Goal: Task Accomplishment & Management: Complete application form

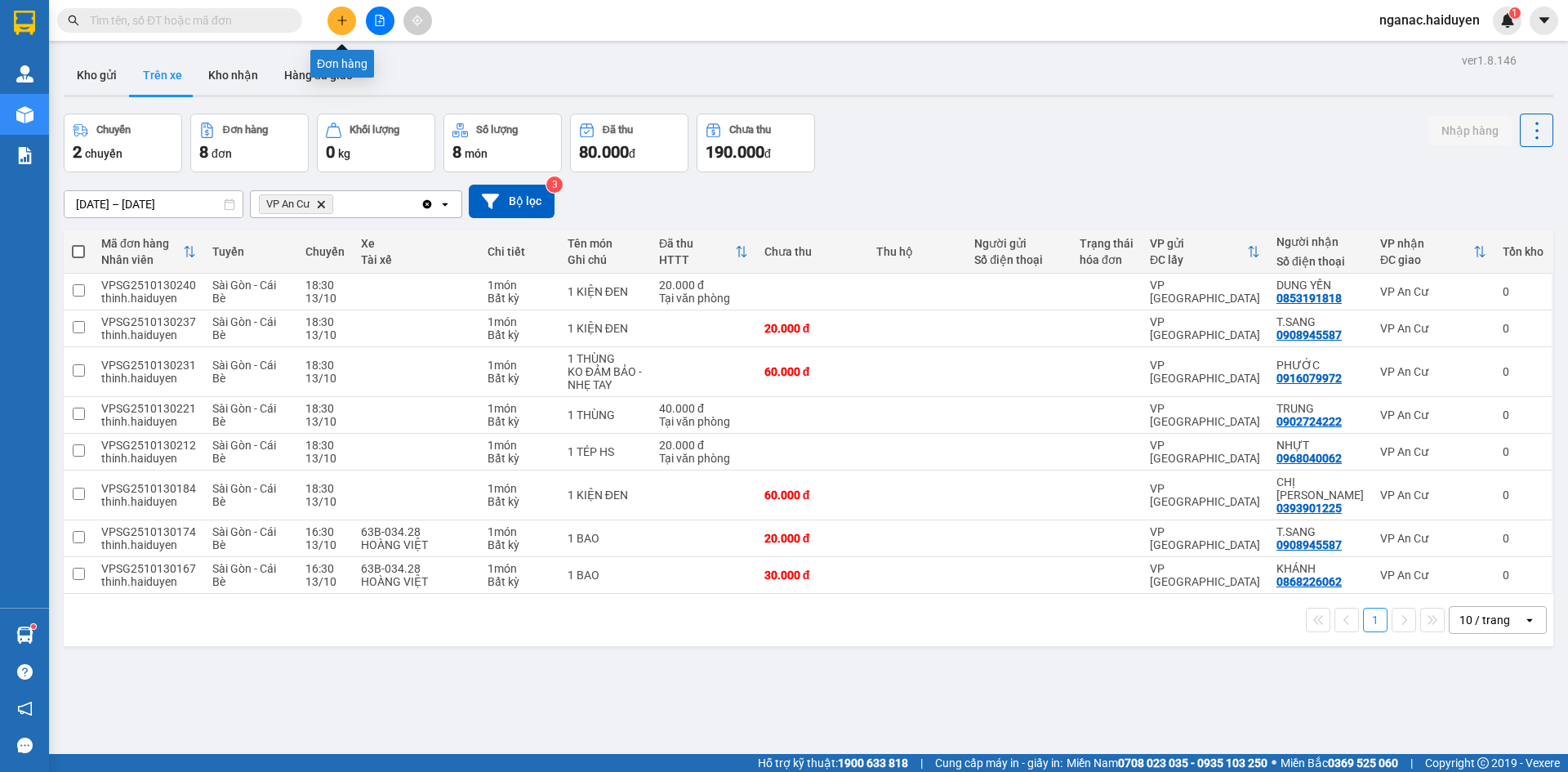
click at [342, 22] on icon "plus" at bounding box center [341, 20] width 1 height 9
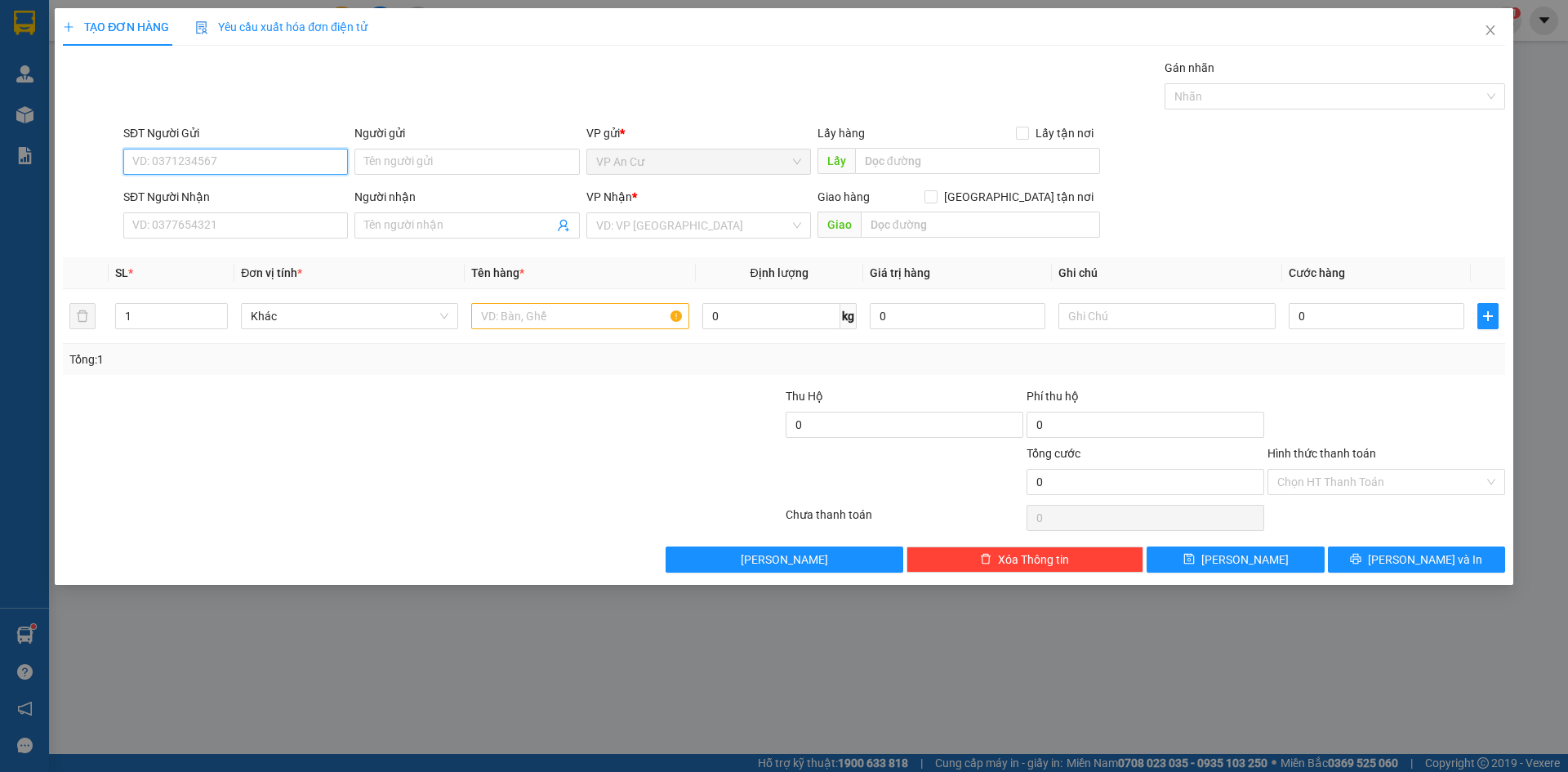
click at [229, 164] on input "SĐT Người Gửi" at bounding box center [235, 162] width 224 height 26
click at [220, 189] on div "0907297930 - PHÁT" at bounding box center [235, 194] width 205 height 18
type input "0907297930"
type input "PHÁT"
type input "02866802586"
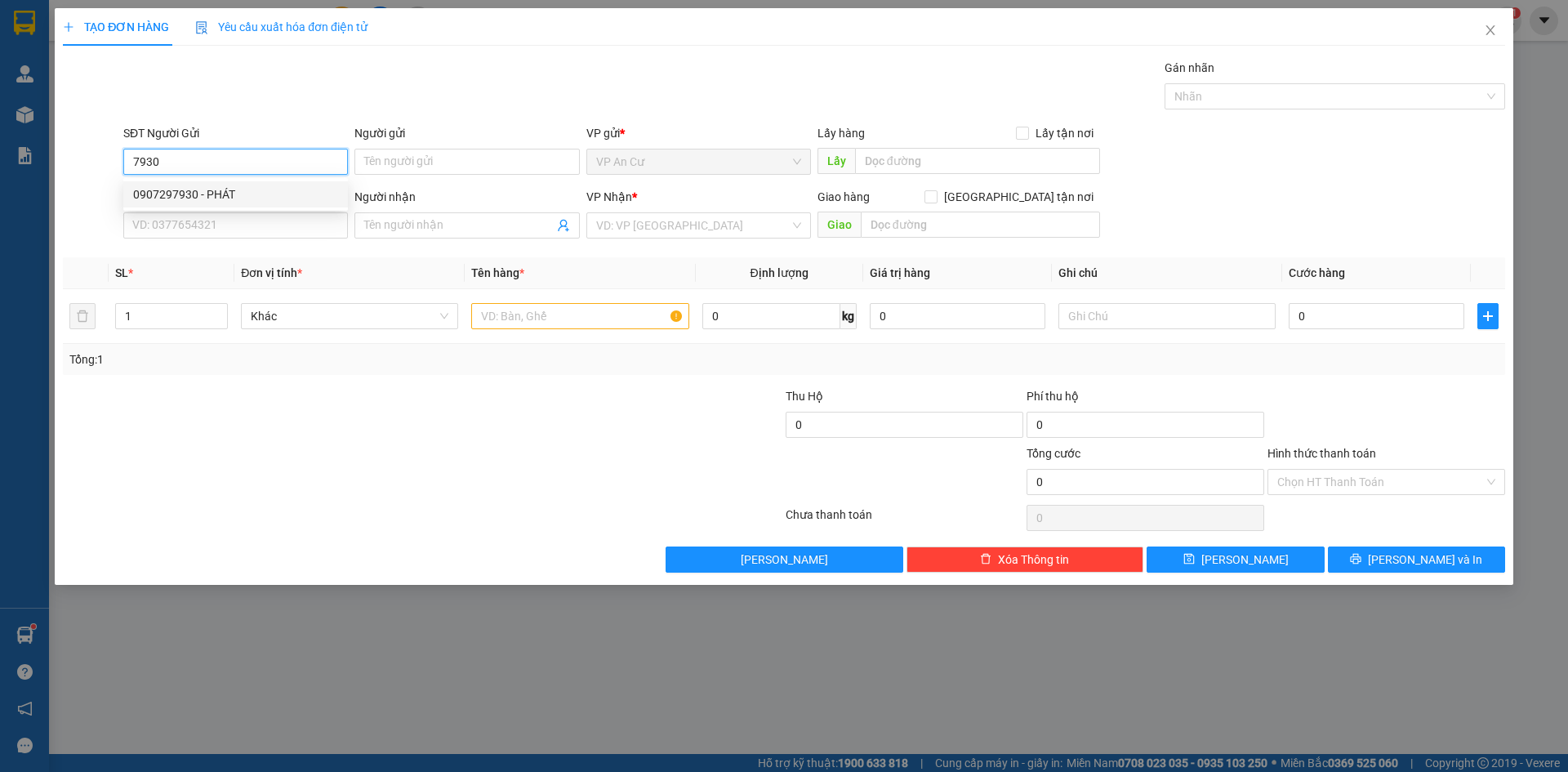
type input "NIỀM TIN"
type input "20.000"
type input "0907297930"
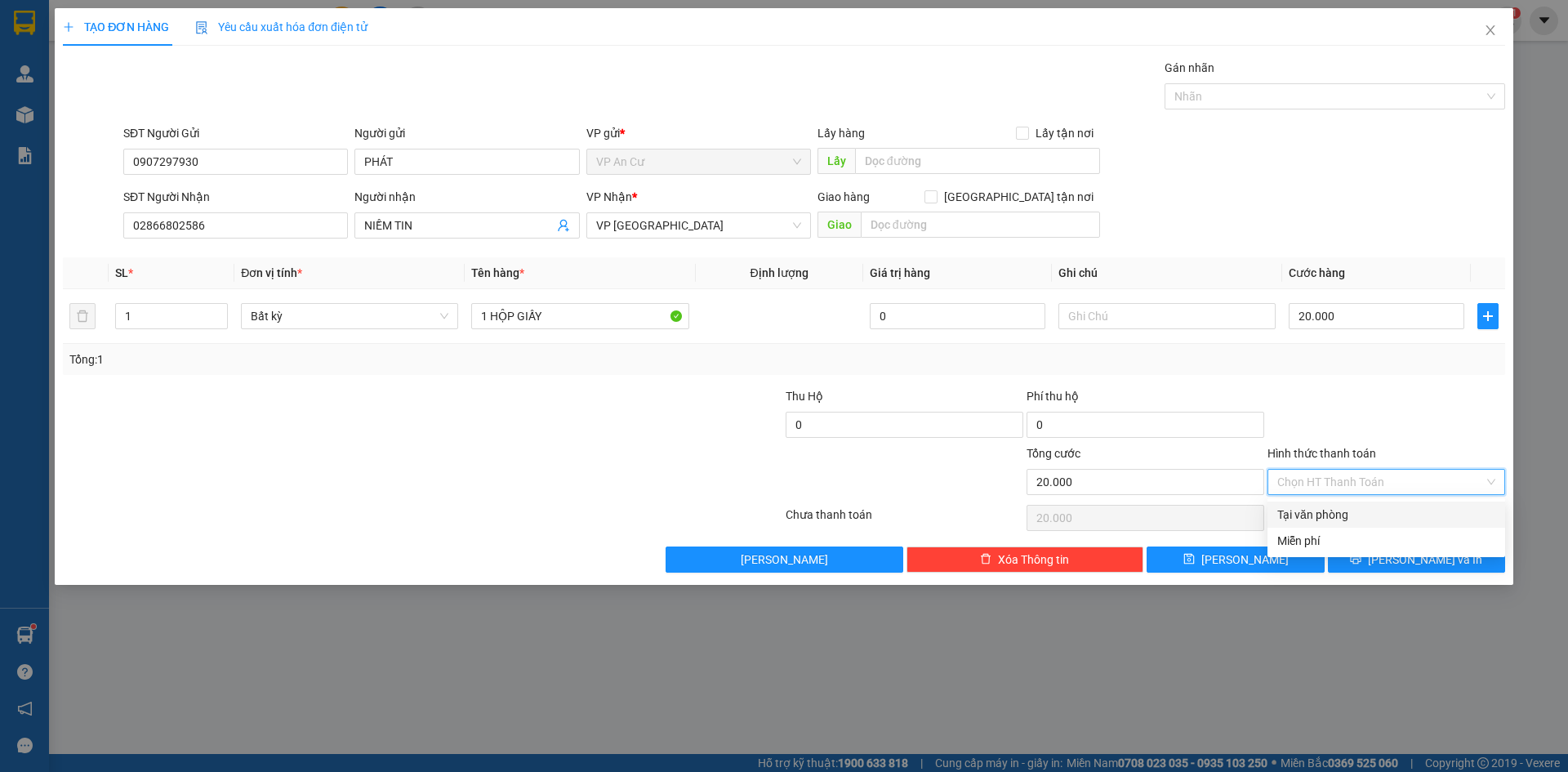
click at [1371, 492] on input "Hình thức thanh toán" at bounding box center [1380, 482] width 206 height 25
click at [1361, 520] on div "Tại văn phòng" at bounding box center [1385, 515] width 218 height 18
type input "0"
click at [1358, 562] on button "[PERSON_NAME] và In" at bounding box center [1417, 559] width 178 height 26
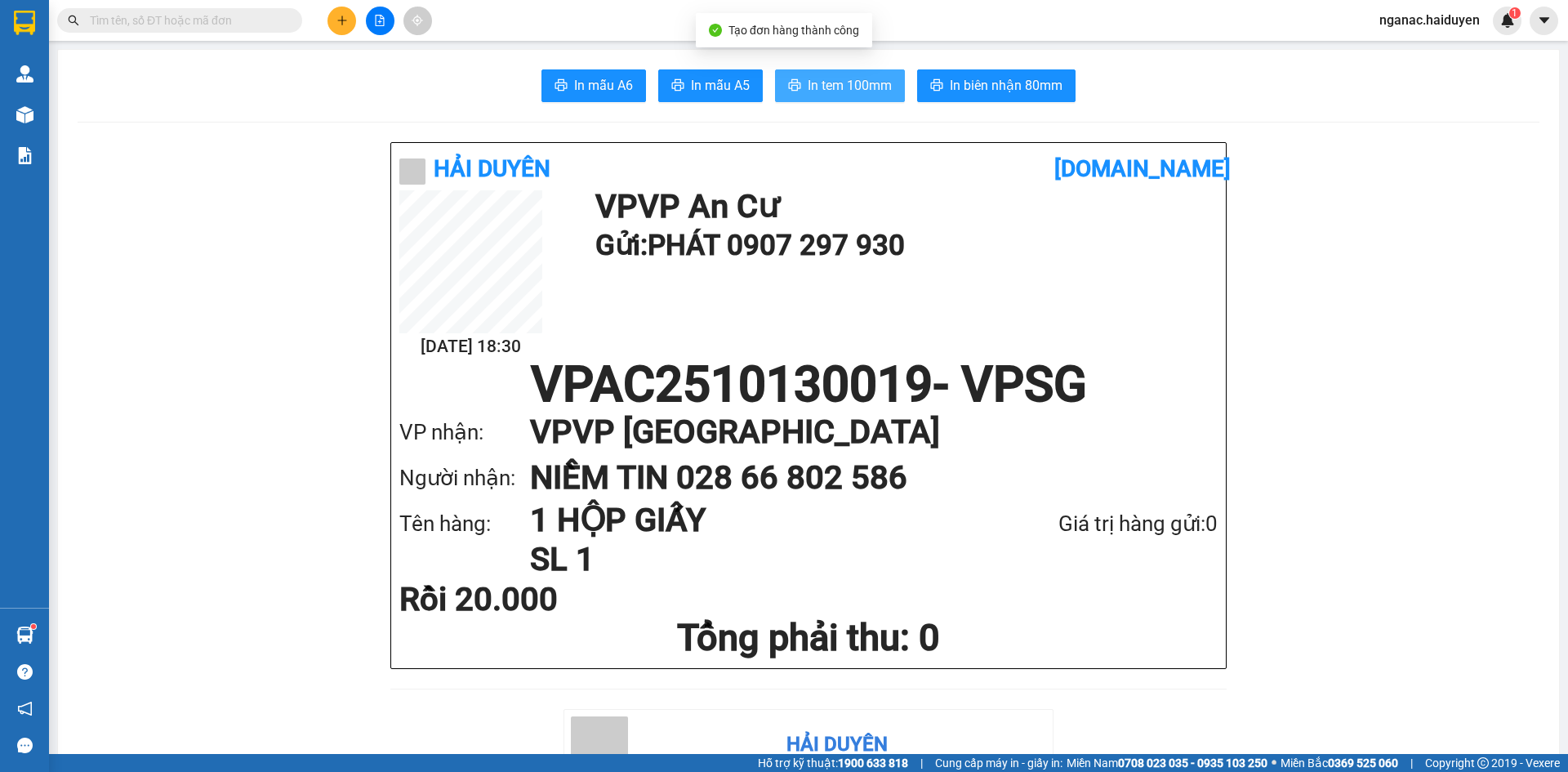
click at [829, 94] on span "In tem 100mm" at bounding box center [849, 85] width 84 height 21
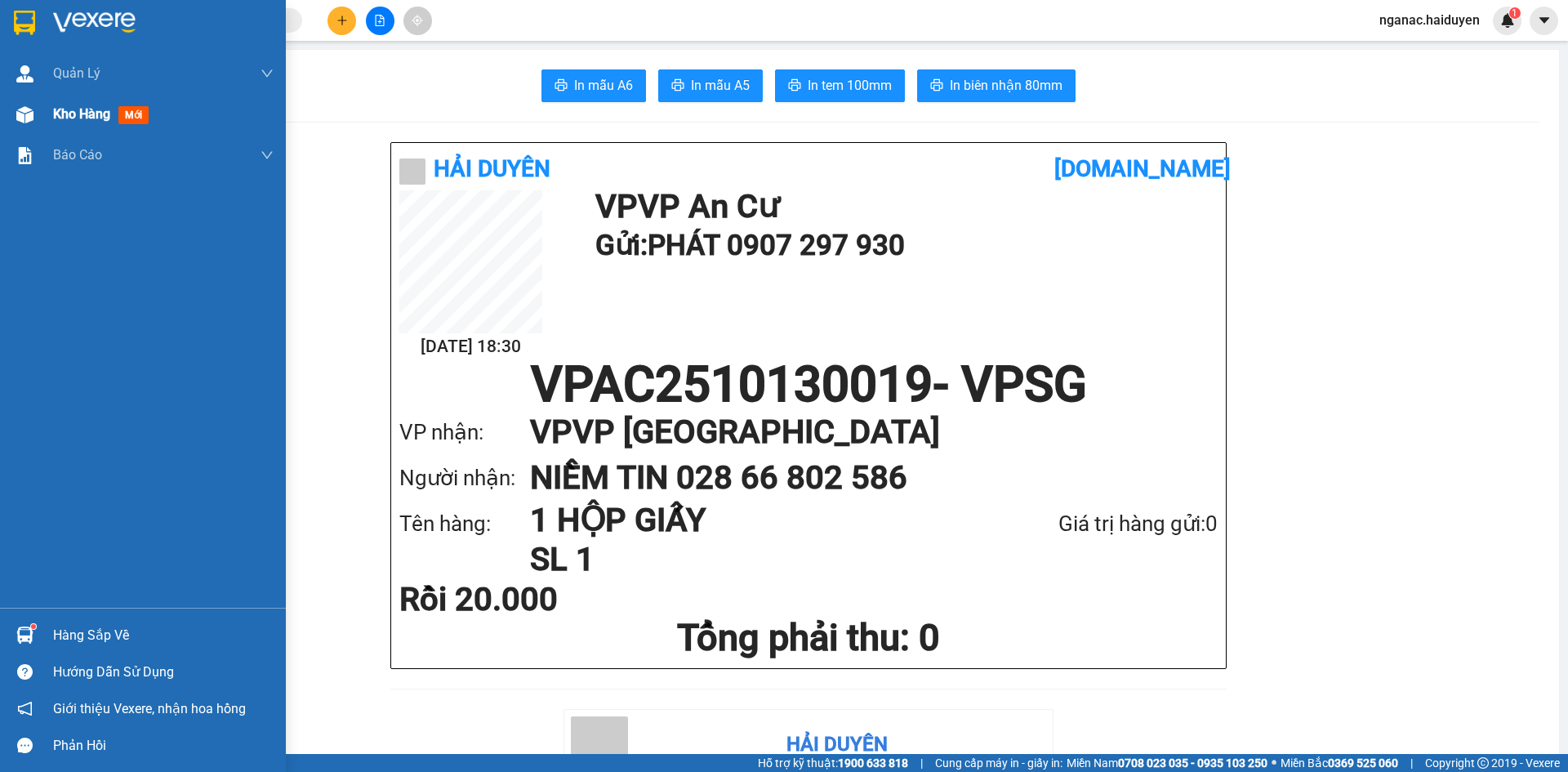
click at [58, 108] on span "Kho hàng" at bounding box center [82, 113] width 58 height 16
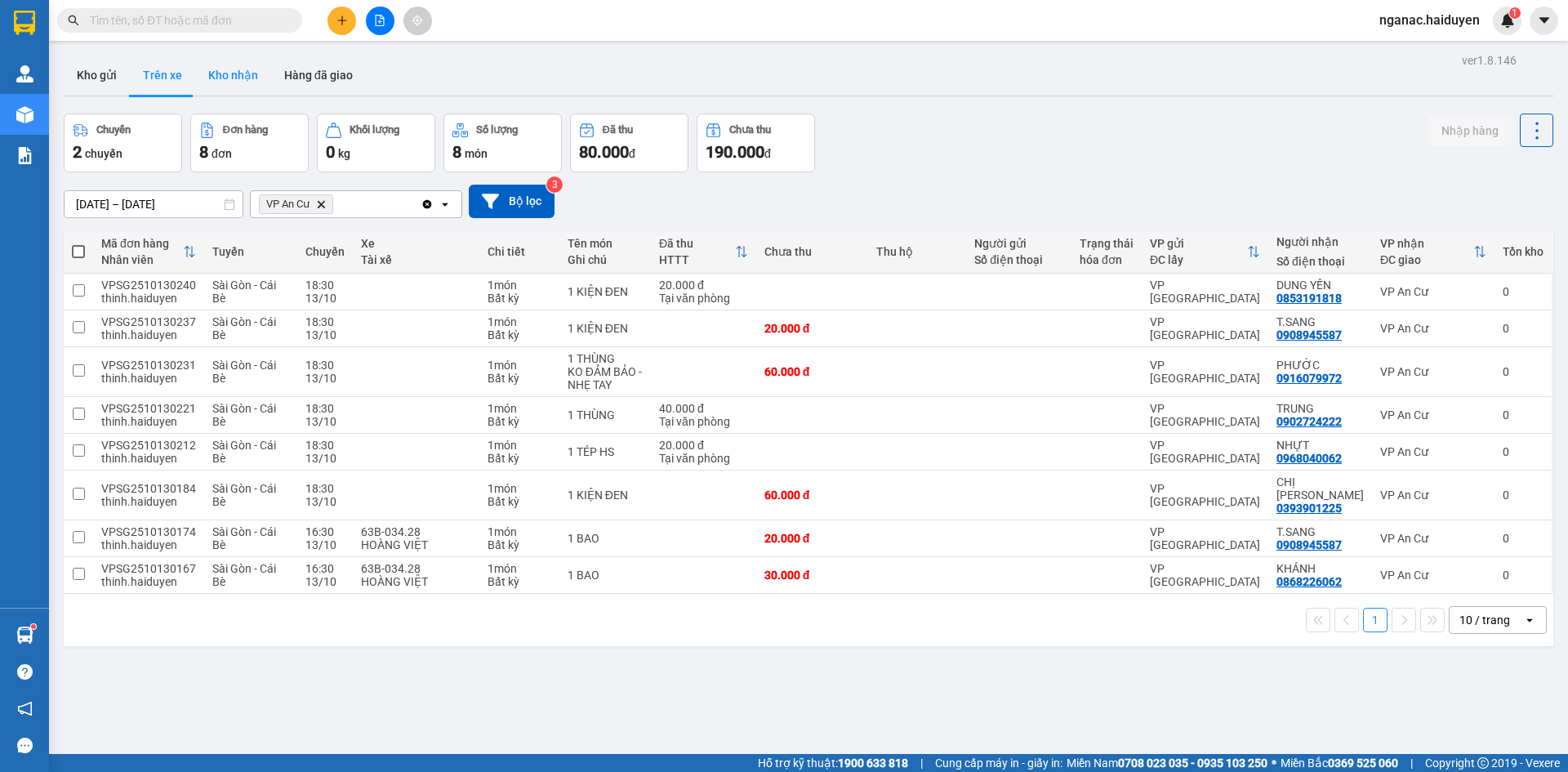
click at [249, 75] on button "Kho nhận" at bounding box center [233, 76] width 76 height 39
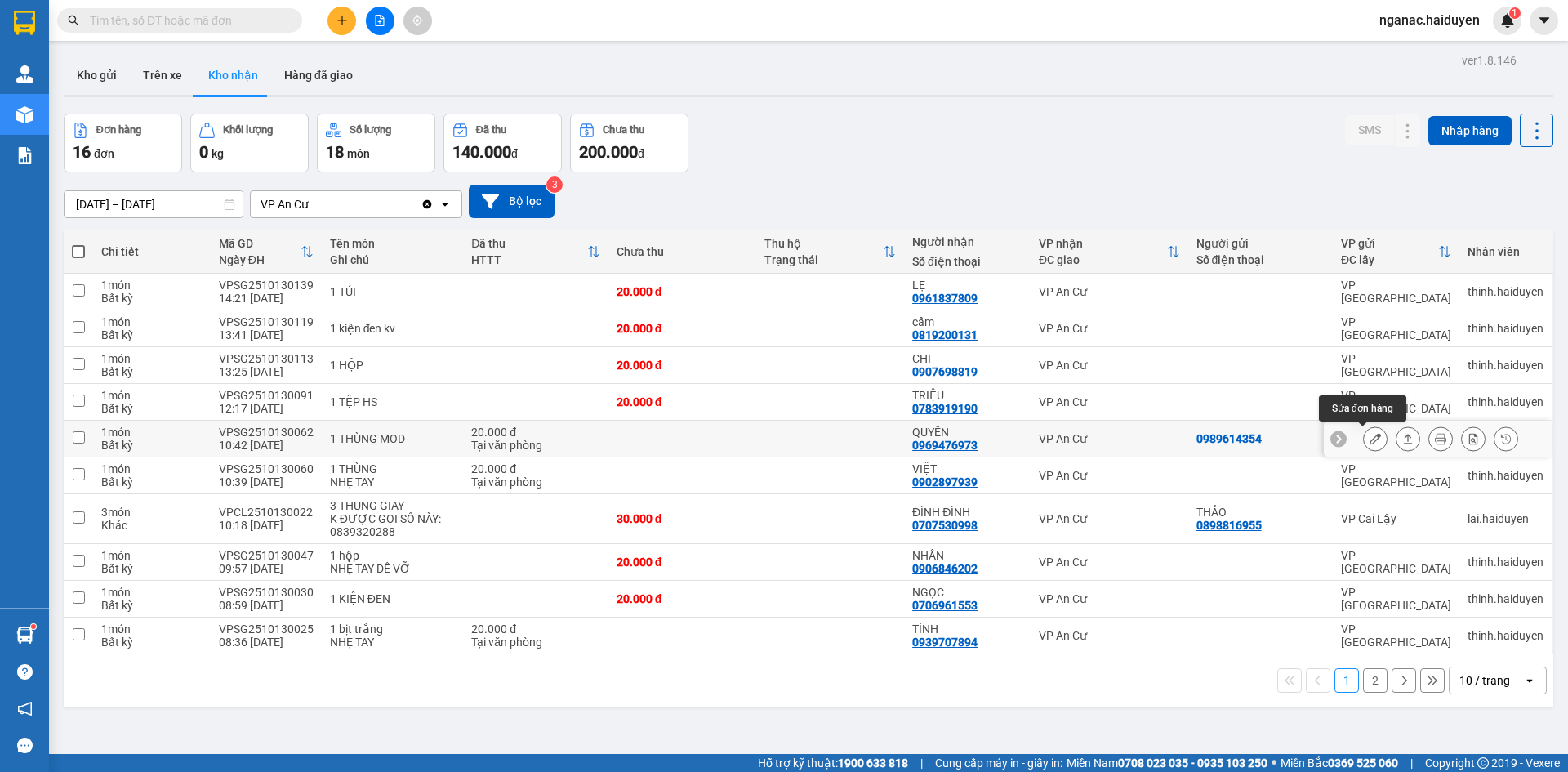
click at [1370, 436] on icon at bounding box center [1376, 438] width 12 height 12
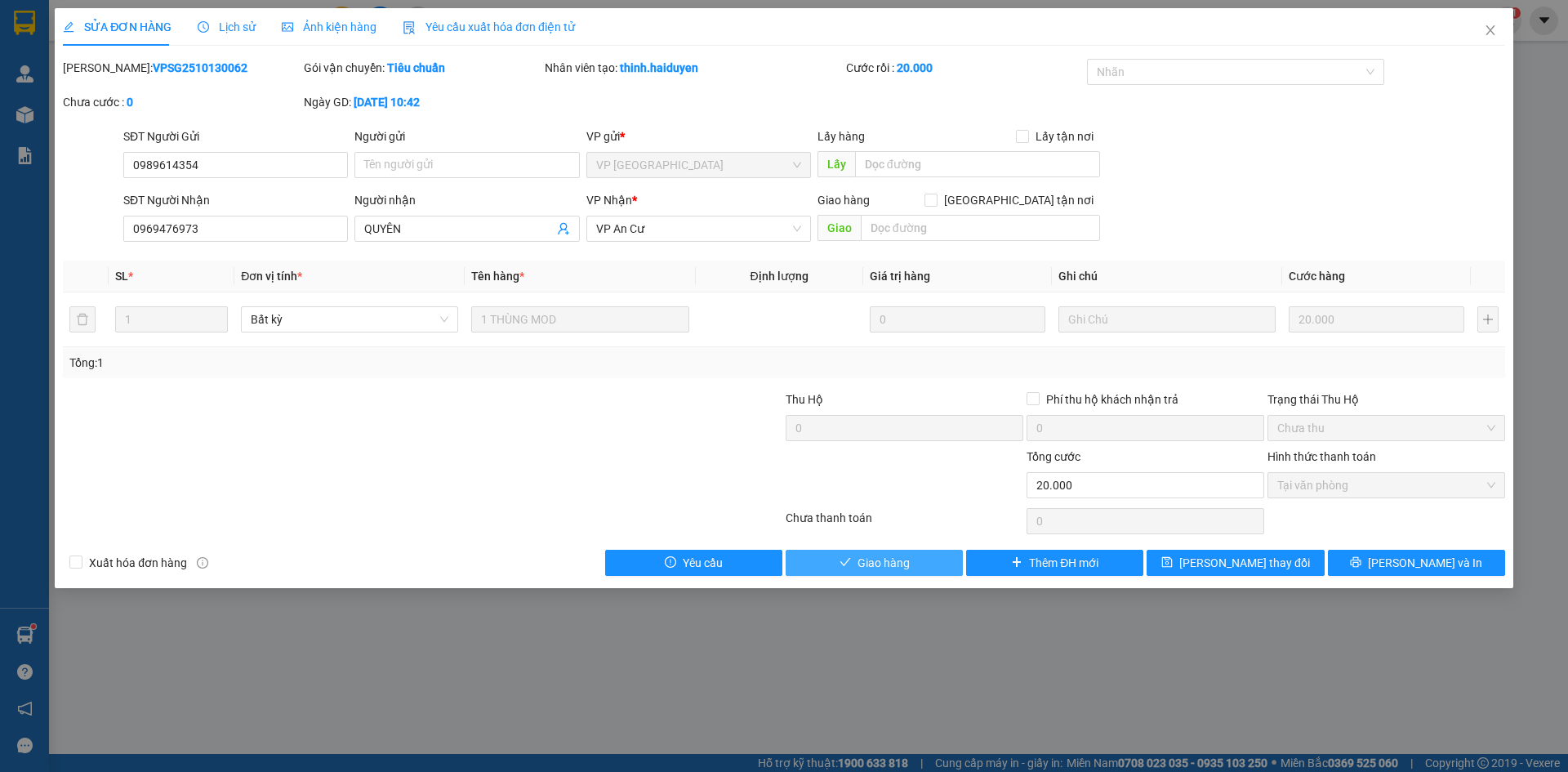
click at [862, 557] on span "Giao hàng" at bounding box center [884, 562] width 53 height 18
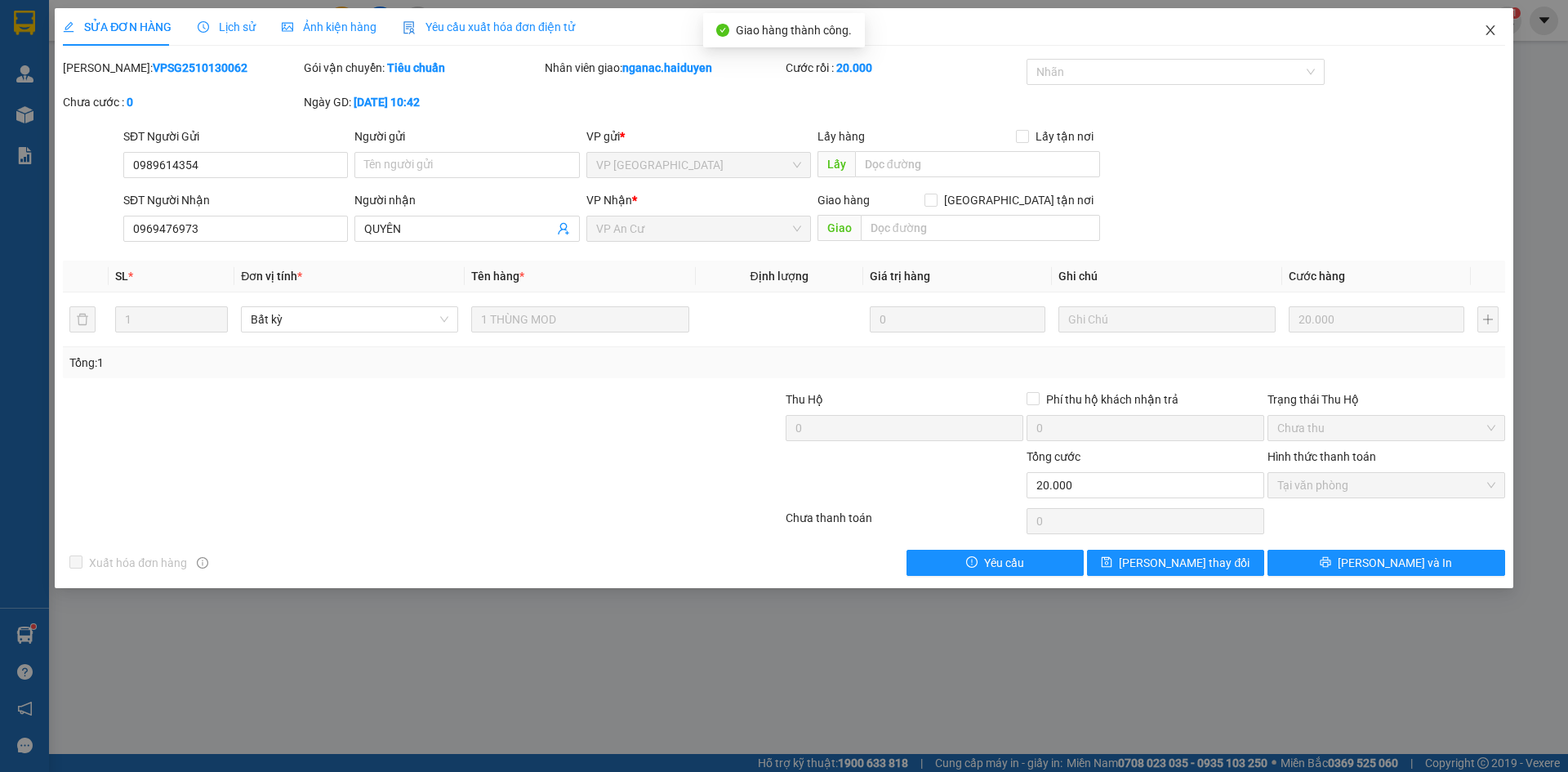
click at [1496, 23] on span "Close" at bounding box center [1491, 31] width 46 height 46
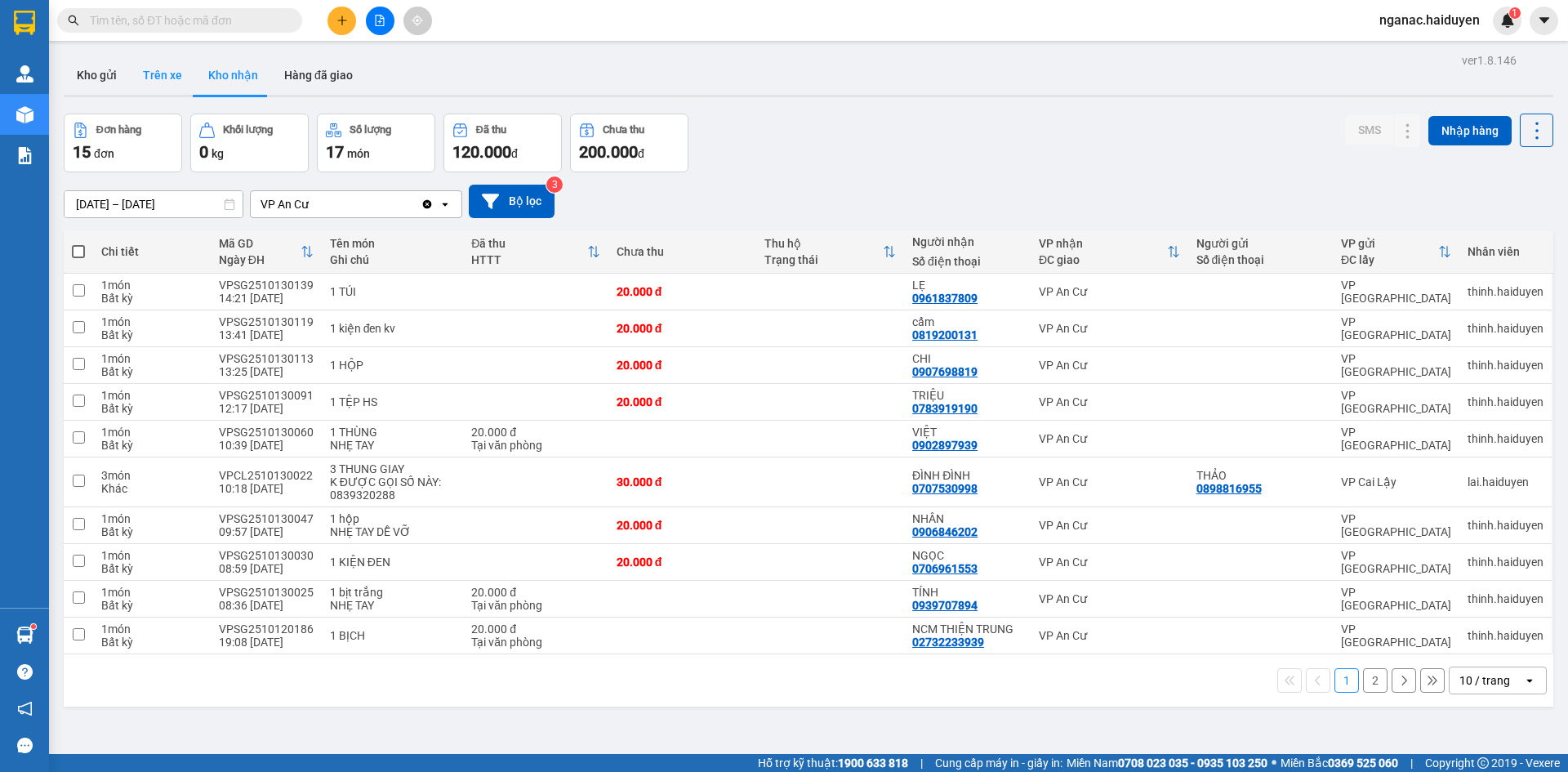
click at [161, 80] on button "Trên xe" at bounding box center [162, 76] width 65 height 39
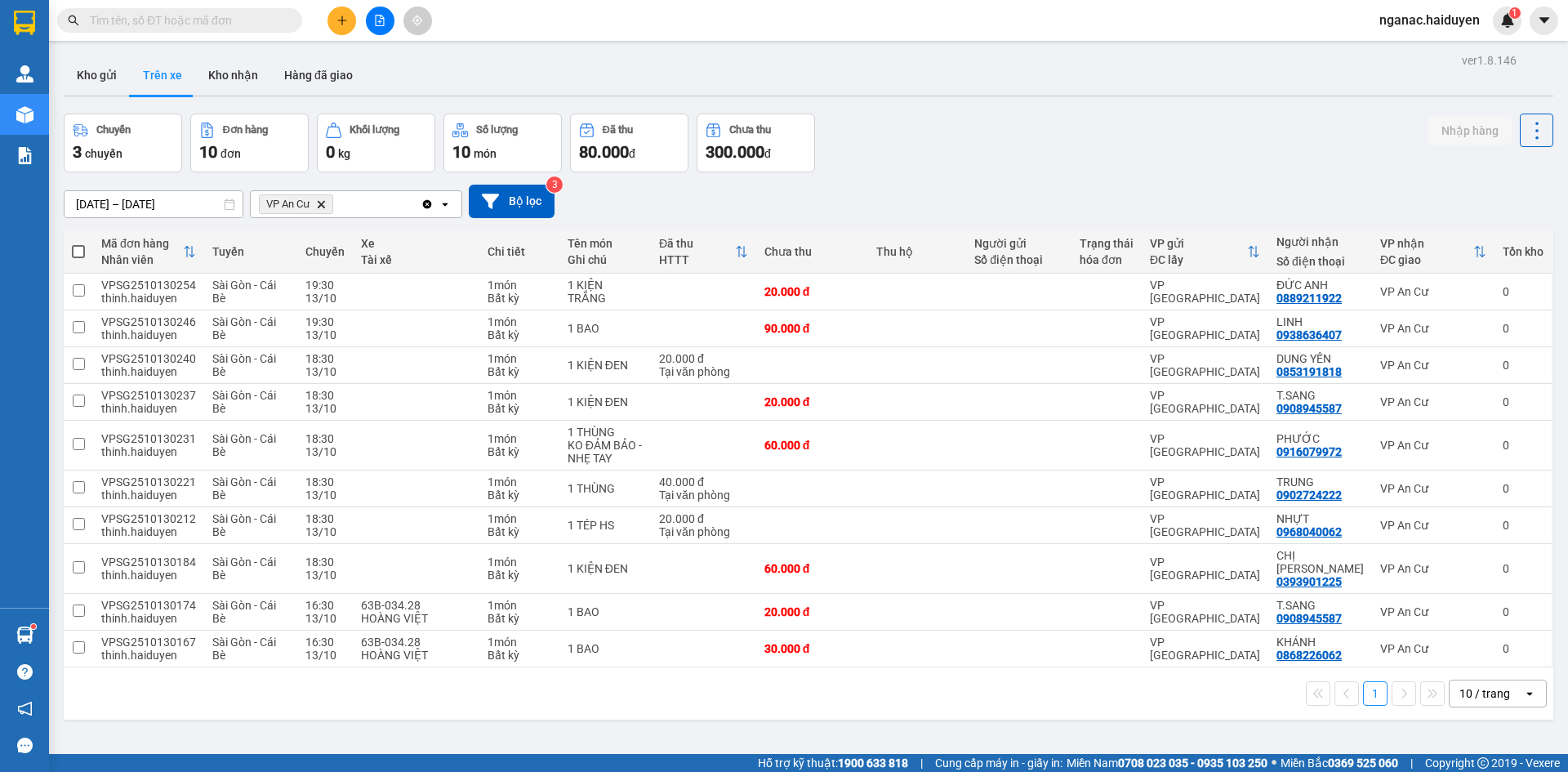
click at [169, 24] on input "text" at bounding box center [186, 21] width 192 height 18
click at [1000, 726] on div "ver 1.8.146 Kho gửi Trên xe Kho nhận Hàng đã giao Chuyến 3 chuyến Đơn hàng 10 đ…" at bounding box center [809, 435] width 1503 height 772
click at [342, 18] on icon "plus" at bounding box center [341, 20] width 1 height 9
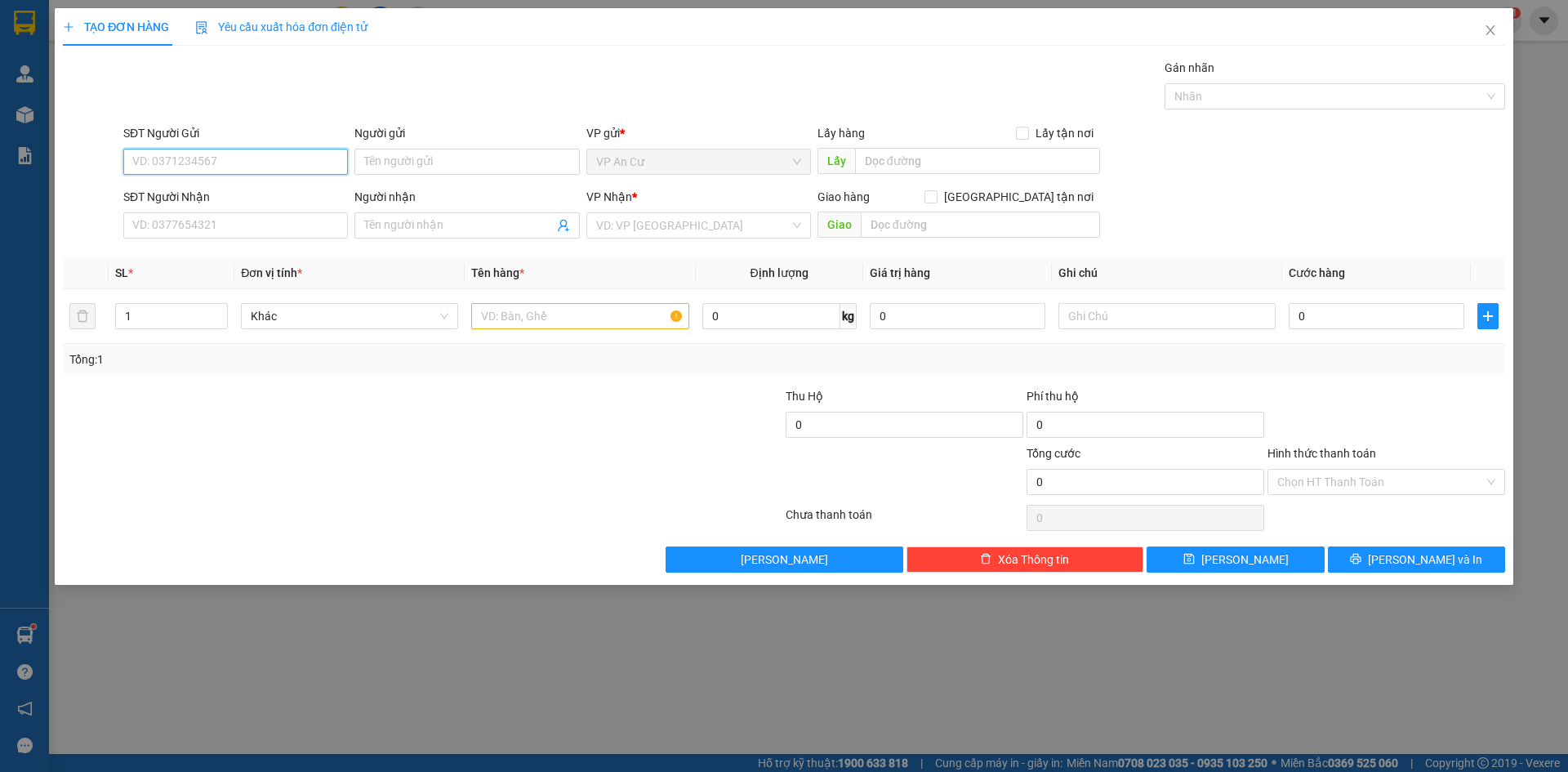
click at [269, 164] on input "SĐT Người Gửi" at bounding box center [235, 162] width 224 height 26
type input "9"
type input "8179"
drag, startPoint x: 169, startPoint y: 160, endPoint x: 119, endPoint y: 170, distance: 51.0
click at [120, 170] on div "SĐT Người Gửi 8179" at bounding box center [235, 153] width 231 height 58
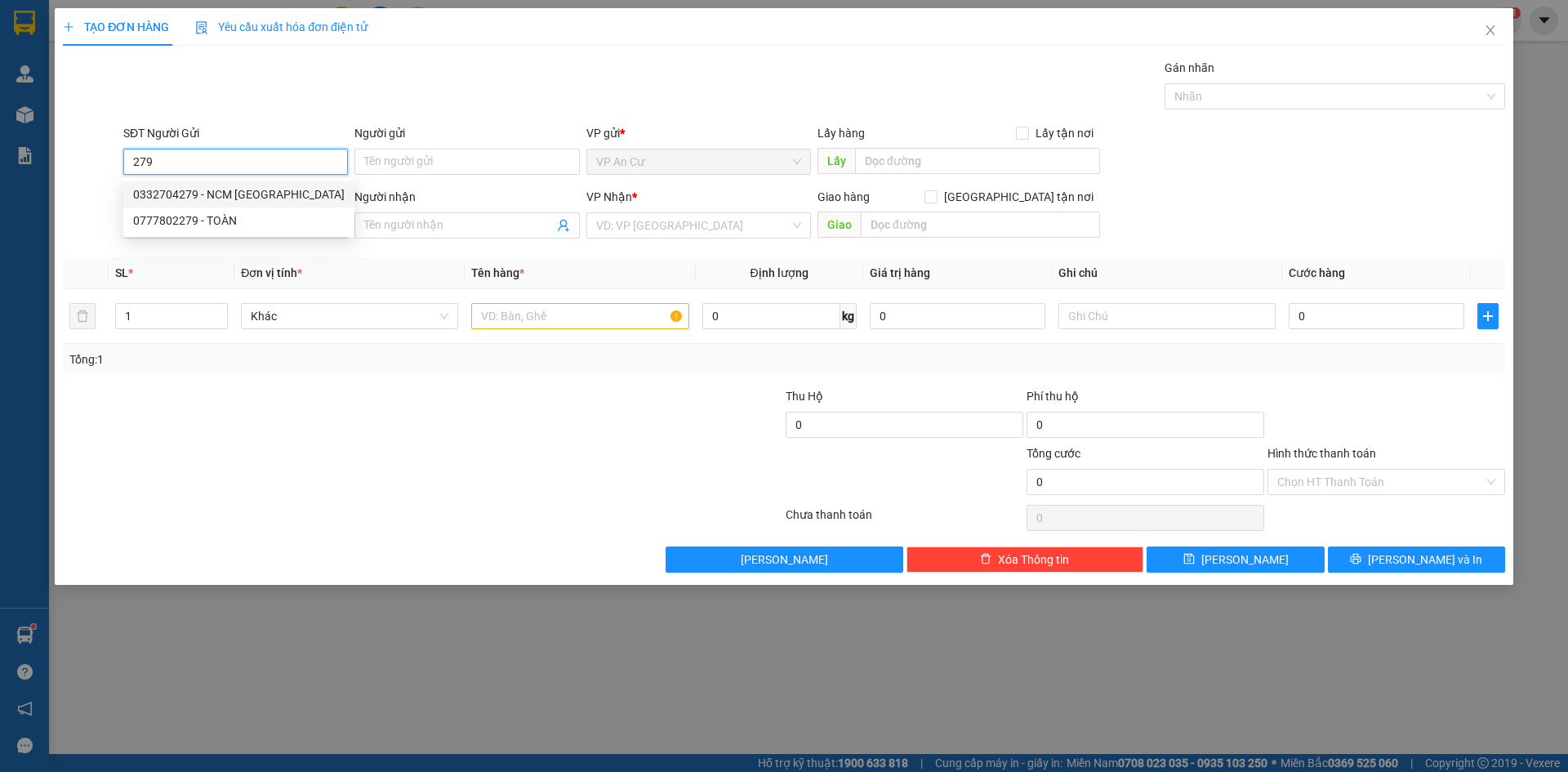
click at [213, 189] on div "0332704279 - NCM [GEOGRAPHIC_DATA]" at bounding box center [238, 194] width 211 height 18
type input "0332704279"
type input "NCM [PERSON_NAME]"
type input "0937040848"
type input "LABO [GEOGRAPHIC_DATA]"
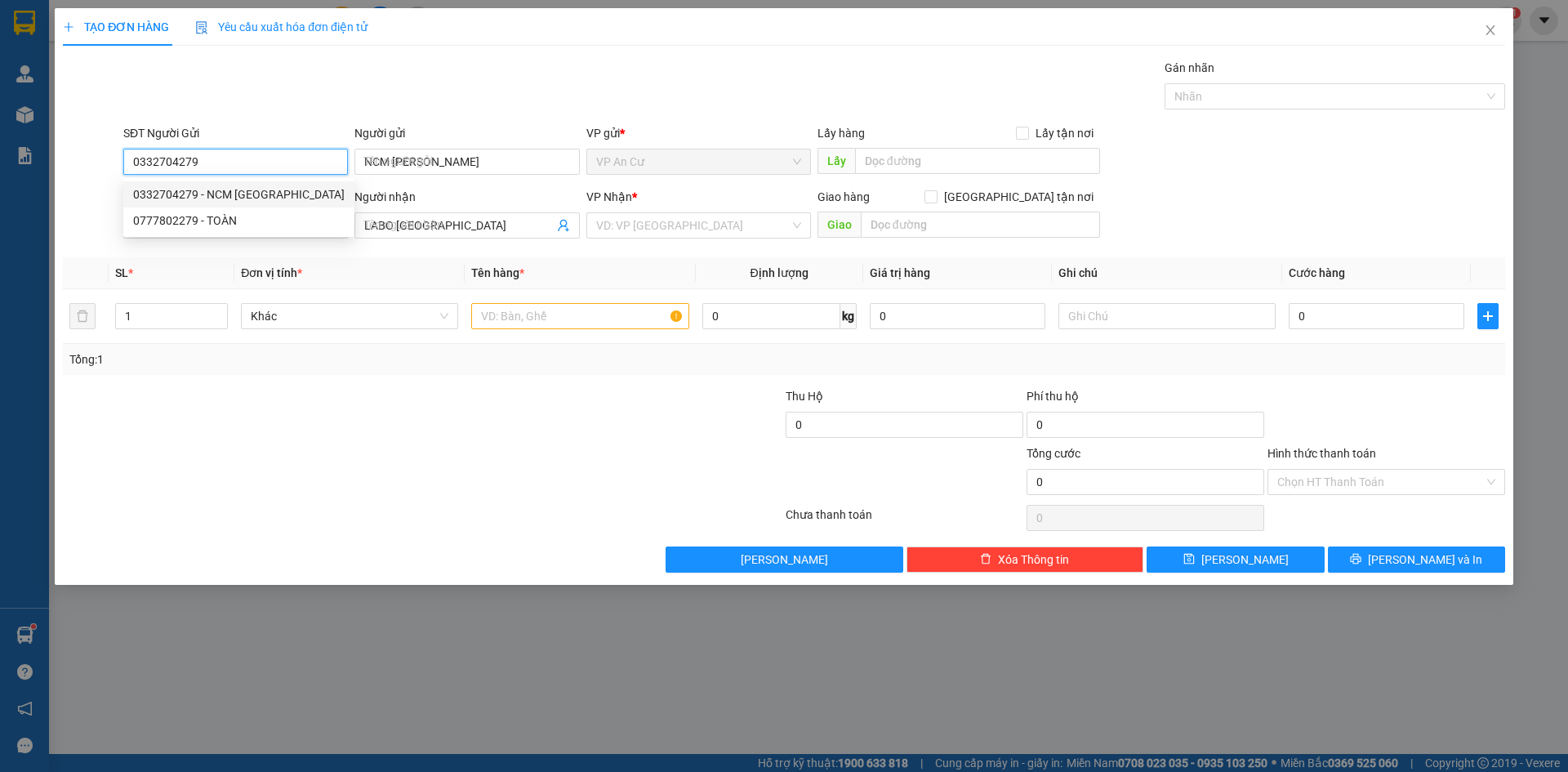
type input "20.000"
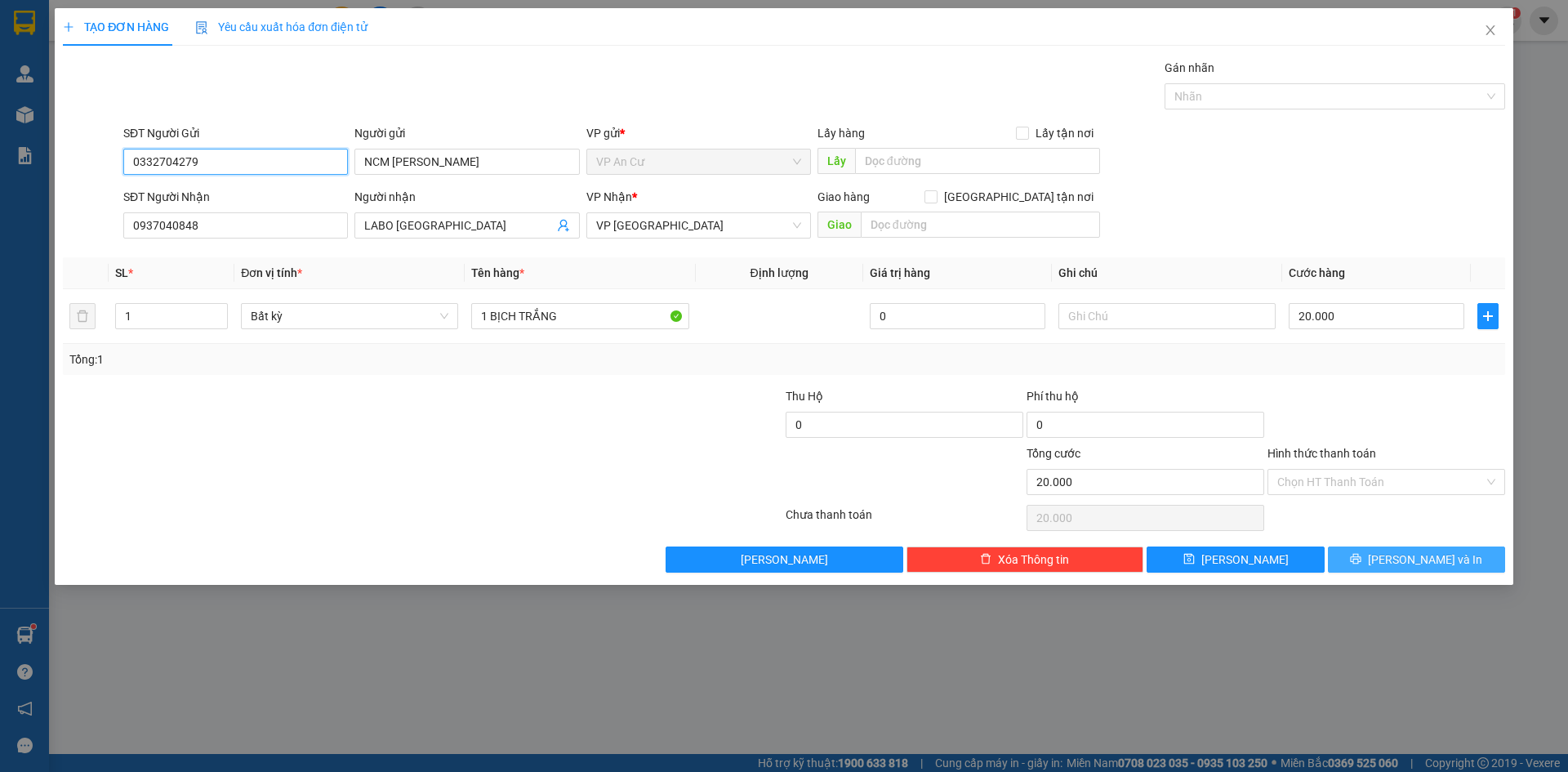
type input "0332704279"
click at [1399, 566] on button "[PERSON_NAME] và In" at bounding box center [1417, 559] width 178 height 26
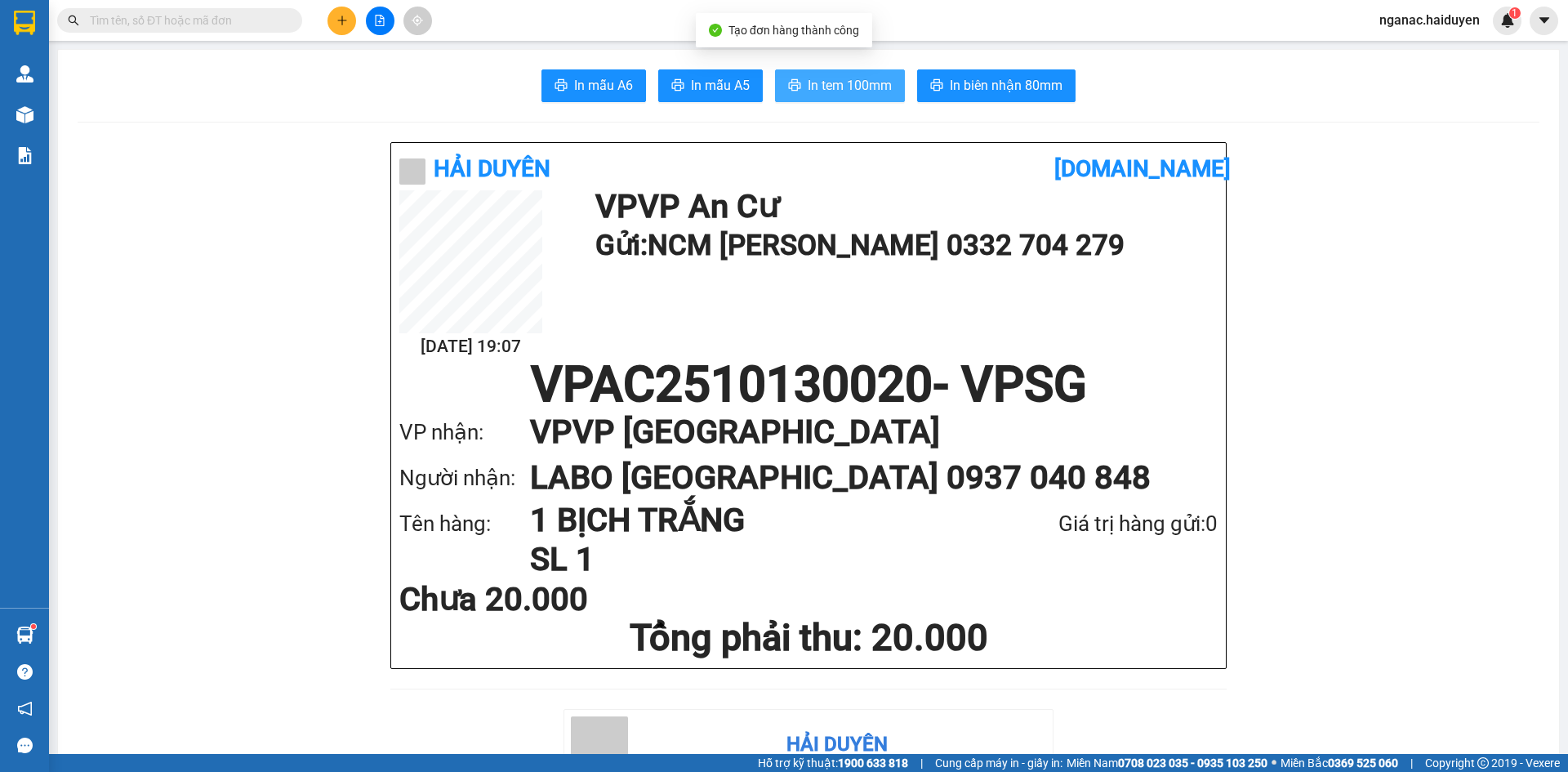
click at [830, 80] on span "In tem 100mm" at bounding box center [849, 85] width 84 height 21
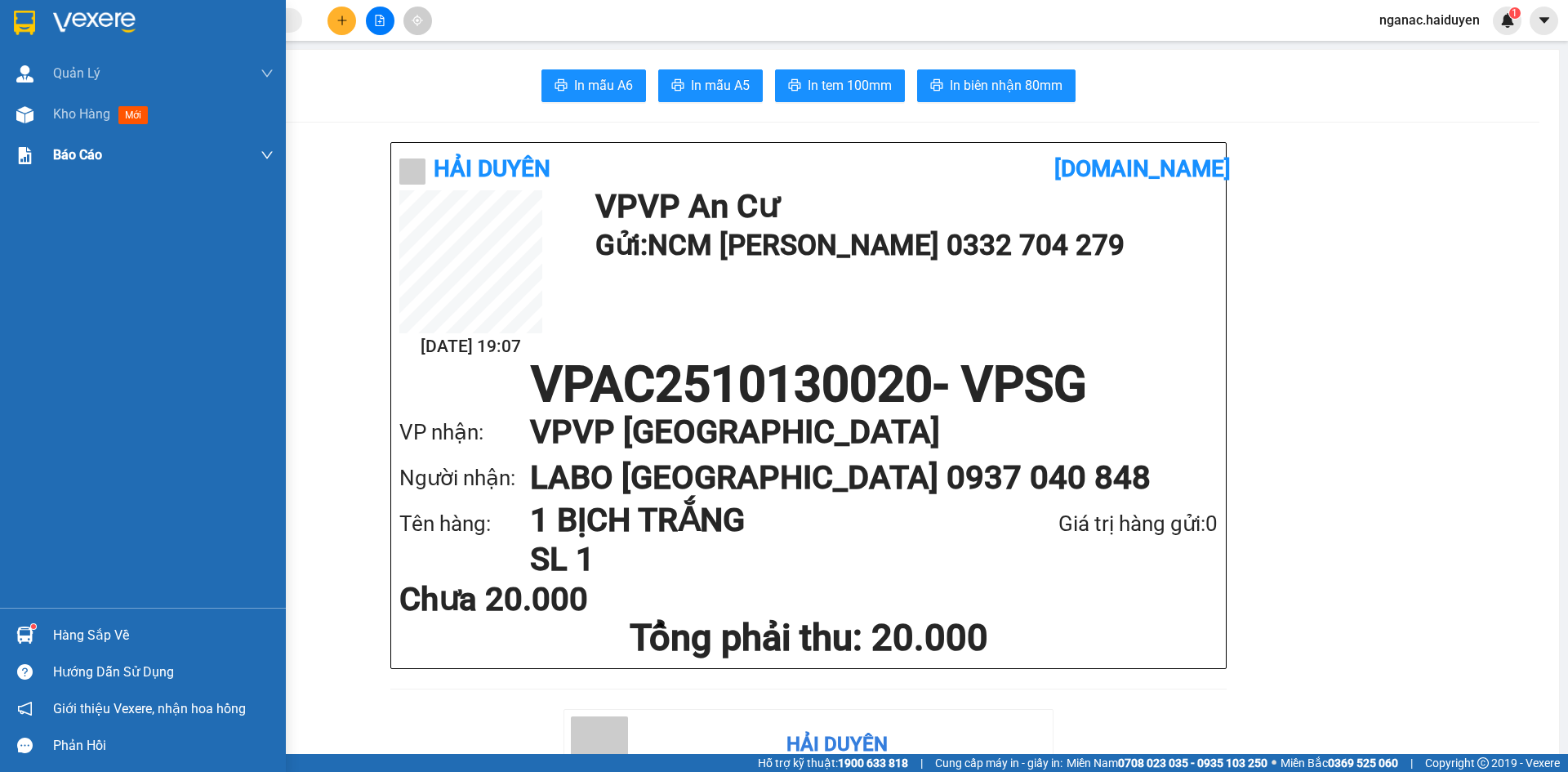
drag, startPoint x: 39, startPoint y: 120, endPoint x: 142, endPoint y: 150, distance: 107.3
click at [39, 120] on div "Kho hàng mới" at bounding box center [143, 114] width 286 height 41
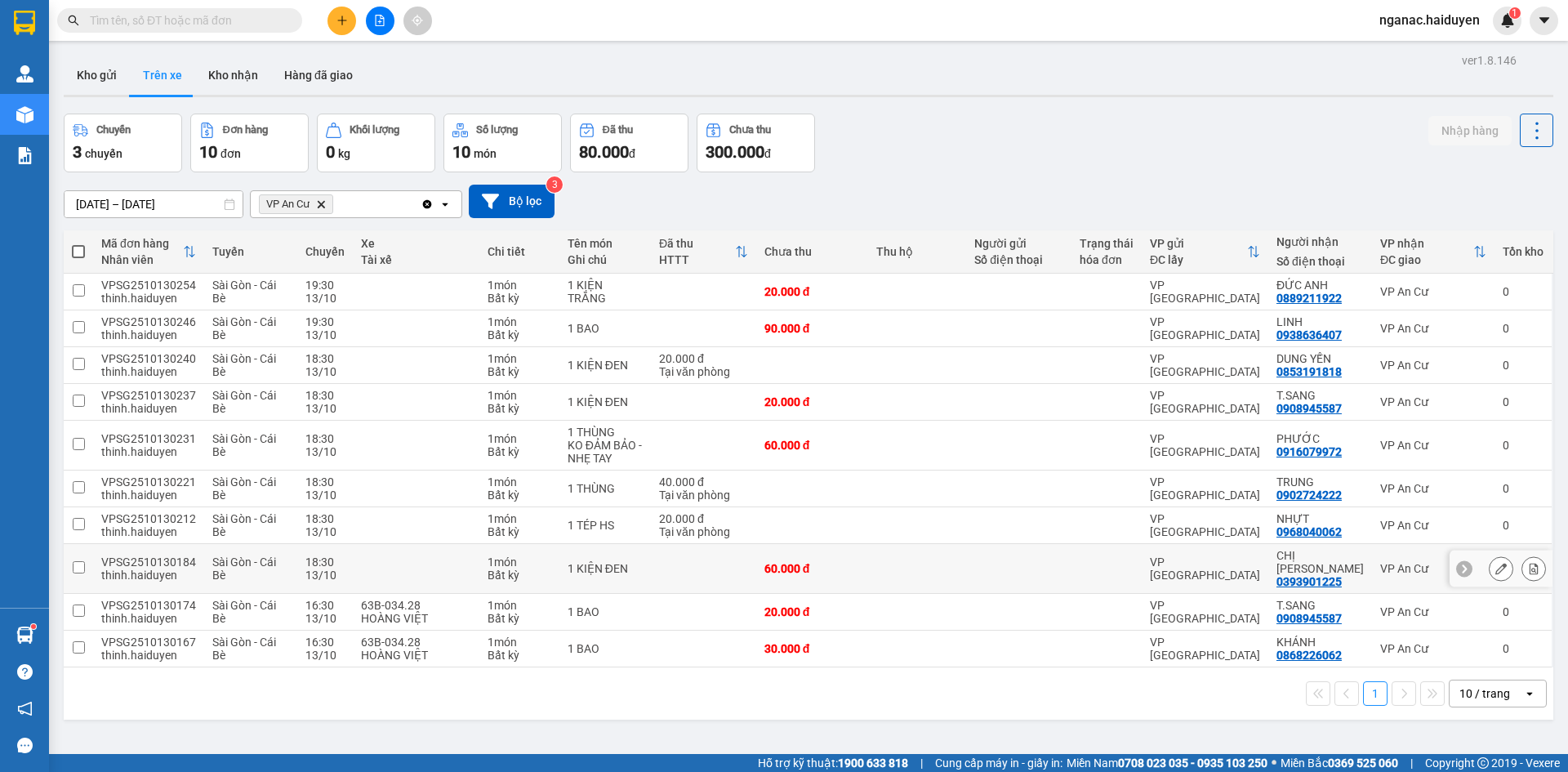
click at [1103, 563] on div at bounding box center [1107, 568] width 54 height 13
checkbox input "true"
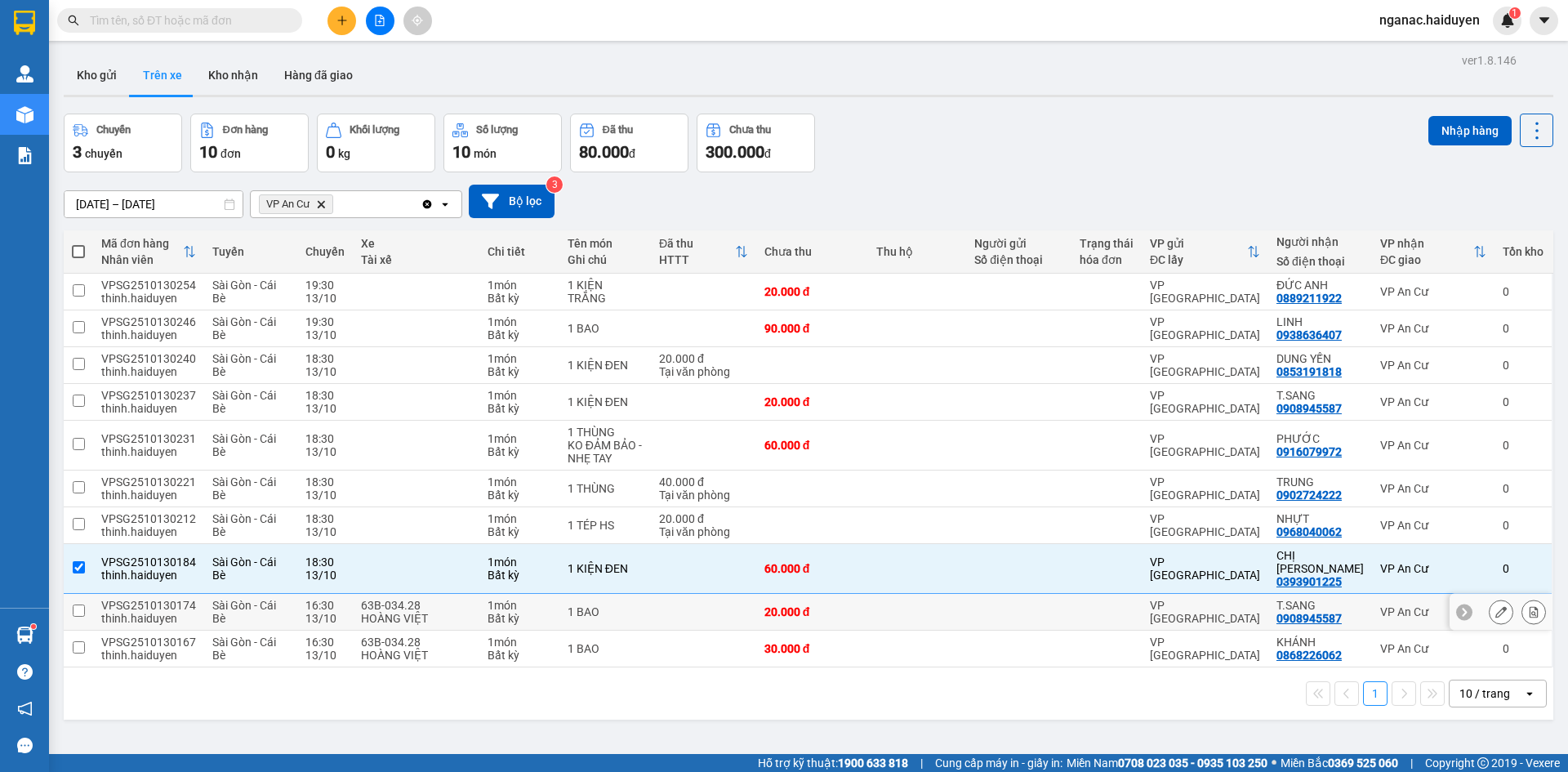
click at [1071, 609] on td at bounding box center [1019, 612] width 105 height 37
checkbox input "true"
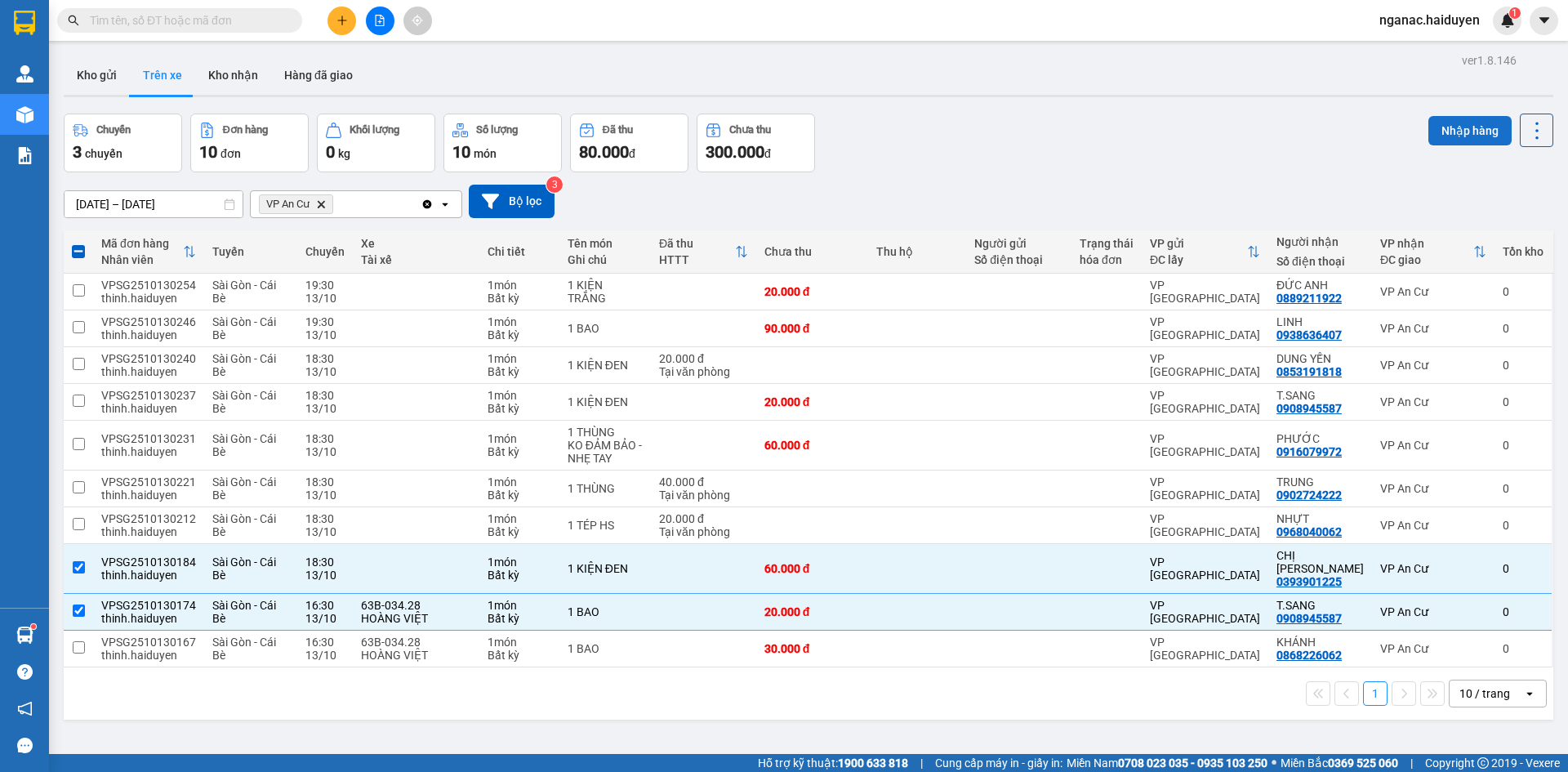
click at [1456, 130] on button "Nhập hàng" at bounding box center [1469, 131] width 83 height 30
checkbox input "false"
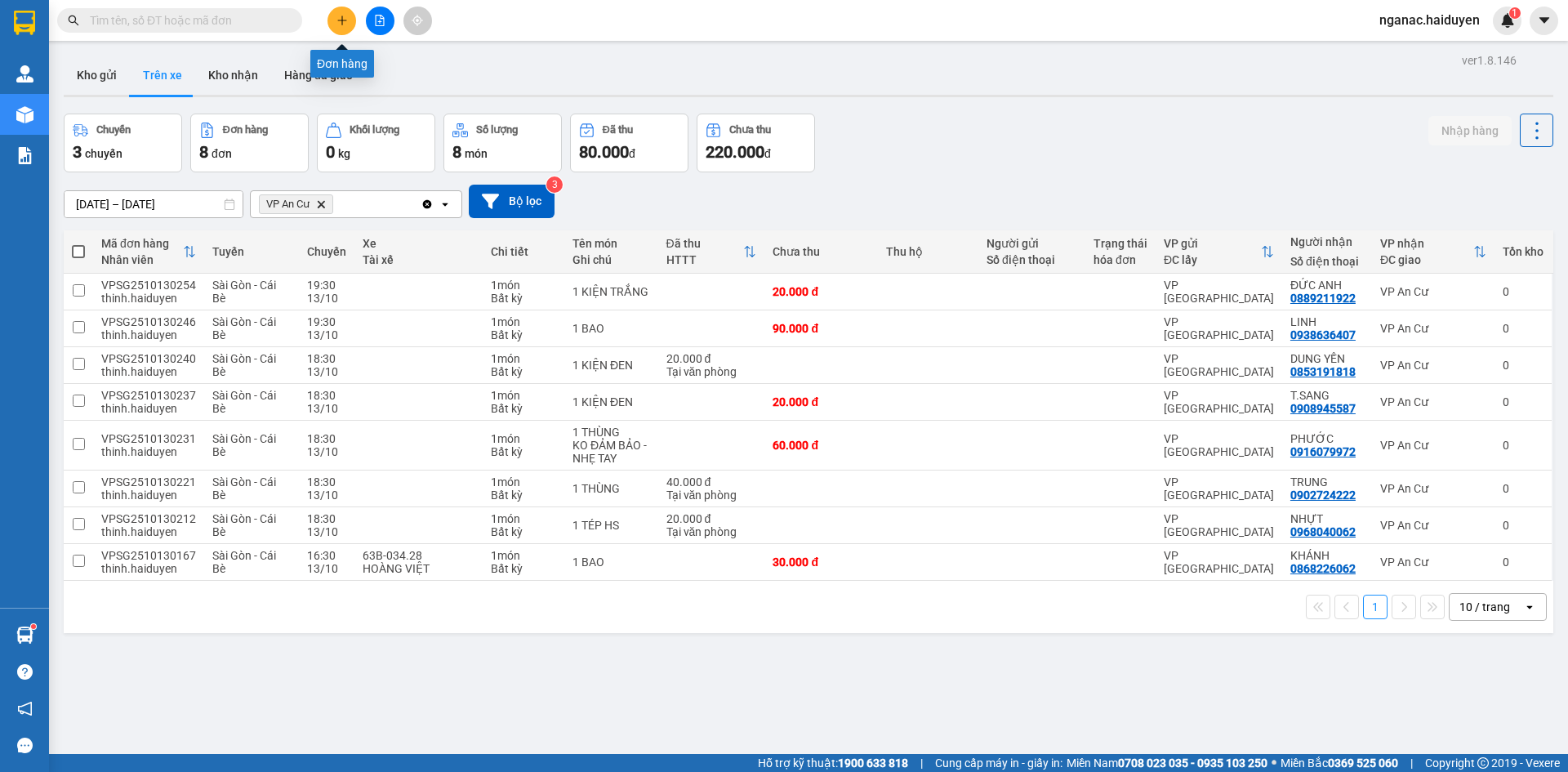
click at [345, 18] on icon "plus" at bounding box center [342, 21] width 12 height 12
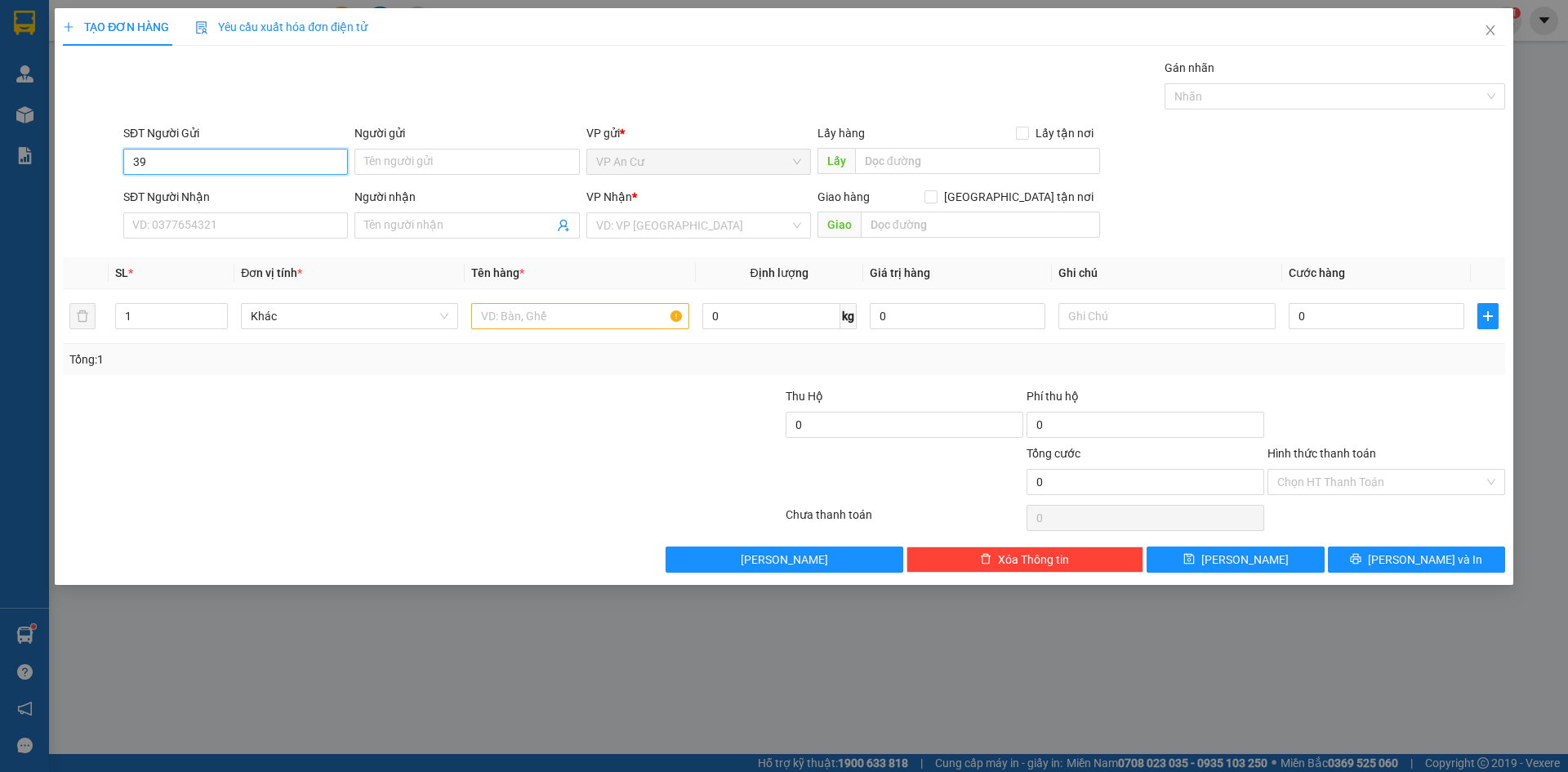
type input "3"
click at [242, 200] on div "0385555977 - TÂM [GEOGRAPHIC_DATA]. NCX" at bounding box center [252, 194] width 238 height 18
type input "0385555977"
type input "TÂM ĐỨC. NCX"
type input "0937040848"
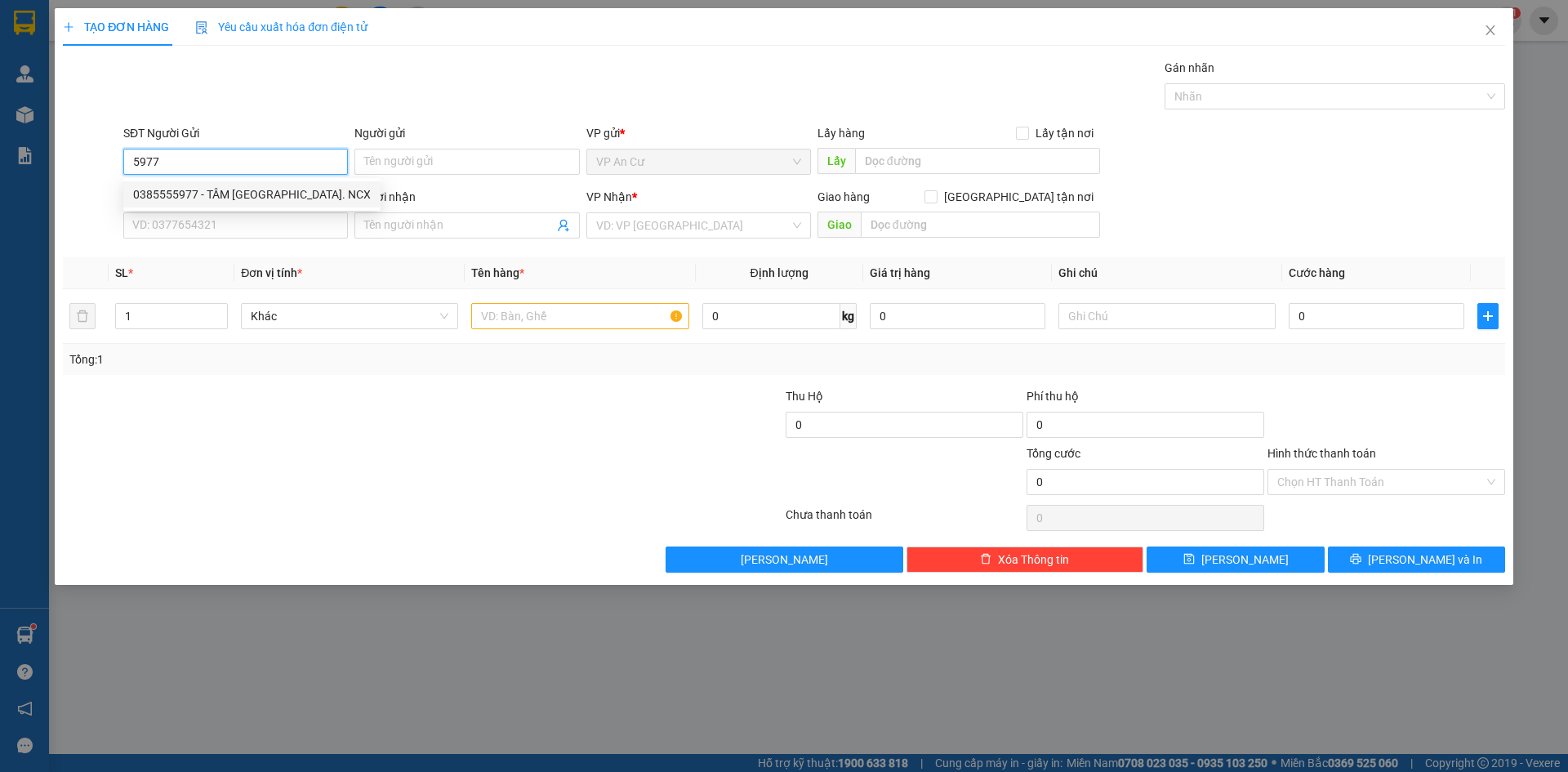
type input "LABO [GEOGRAPHIC_DATA]"
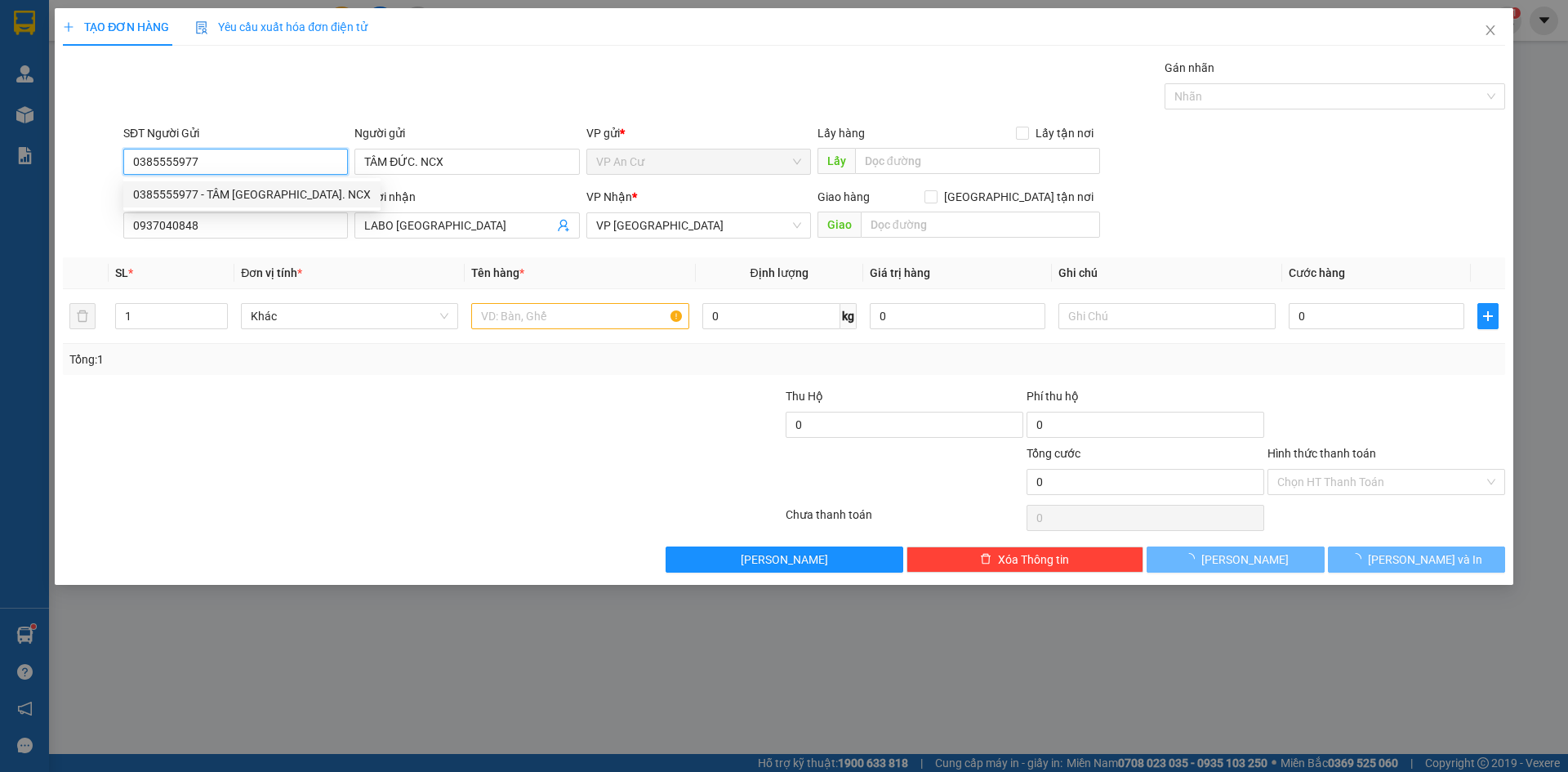
type input "20.000"
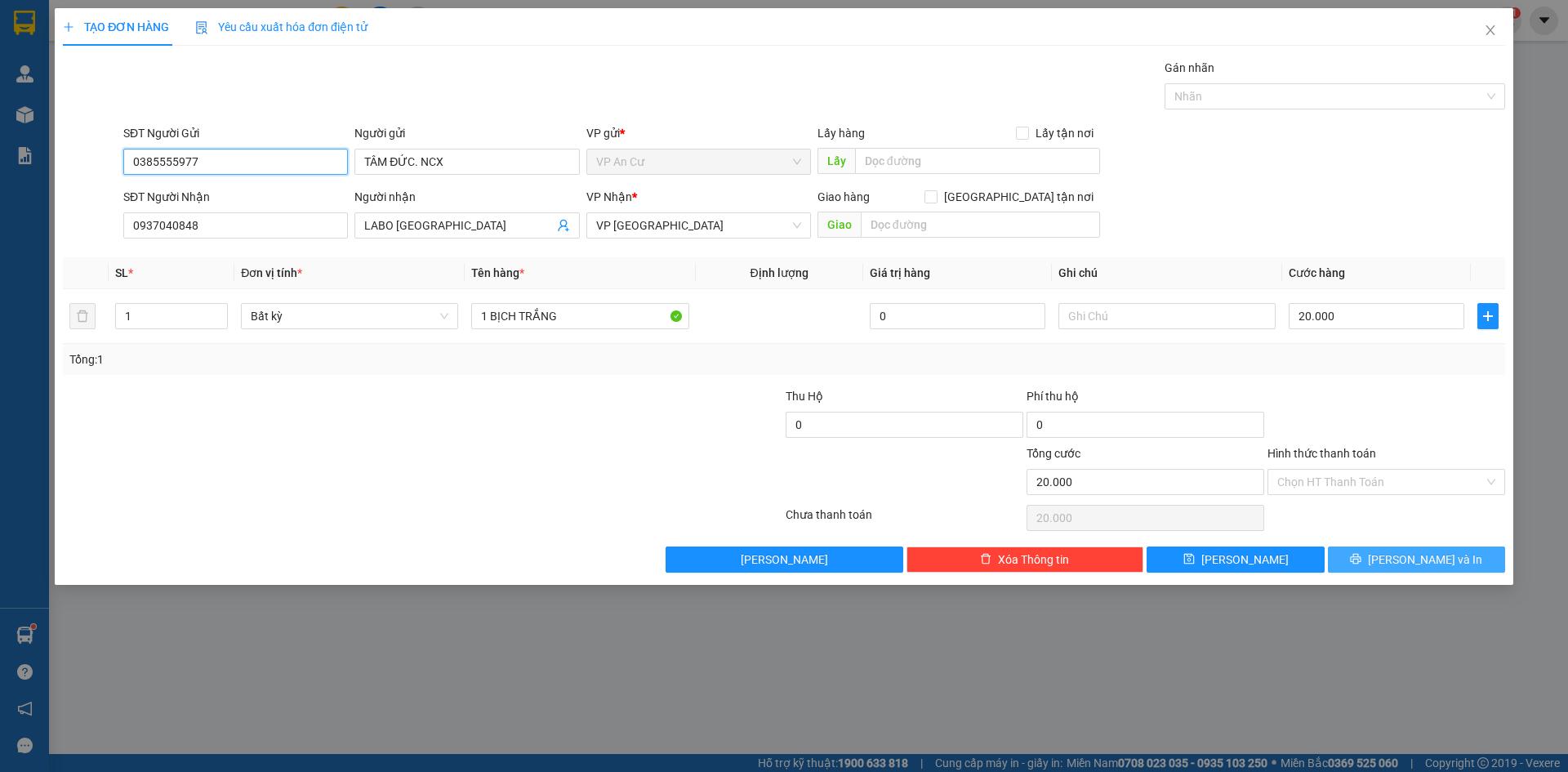
type input "0385555977"
click at [1376, 559] on button "[PERSON_NAME] và In" at bounding box center [1417, 559] width 178 height 26
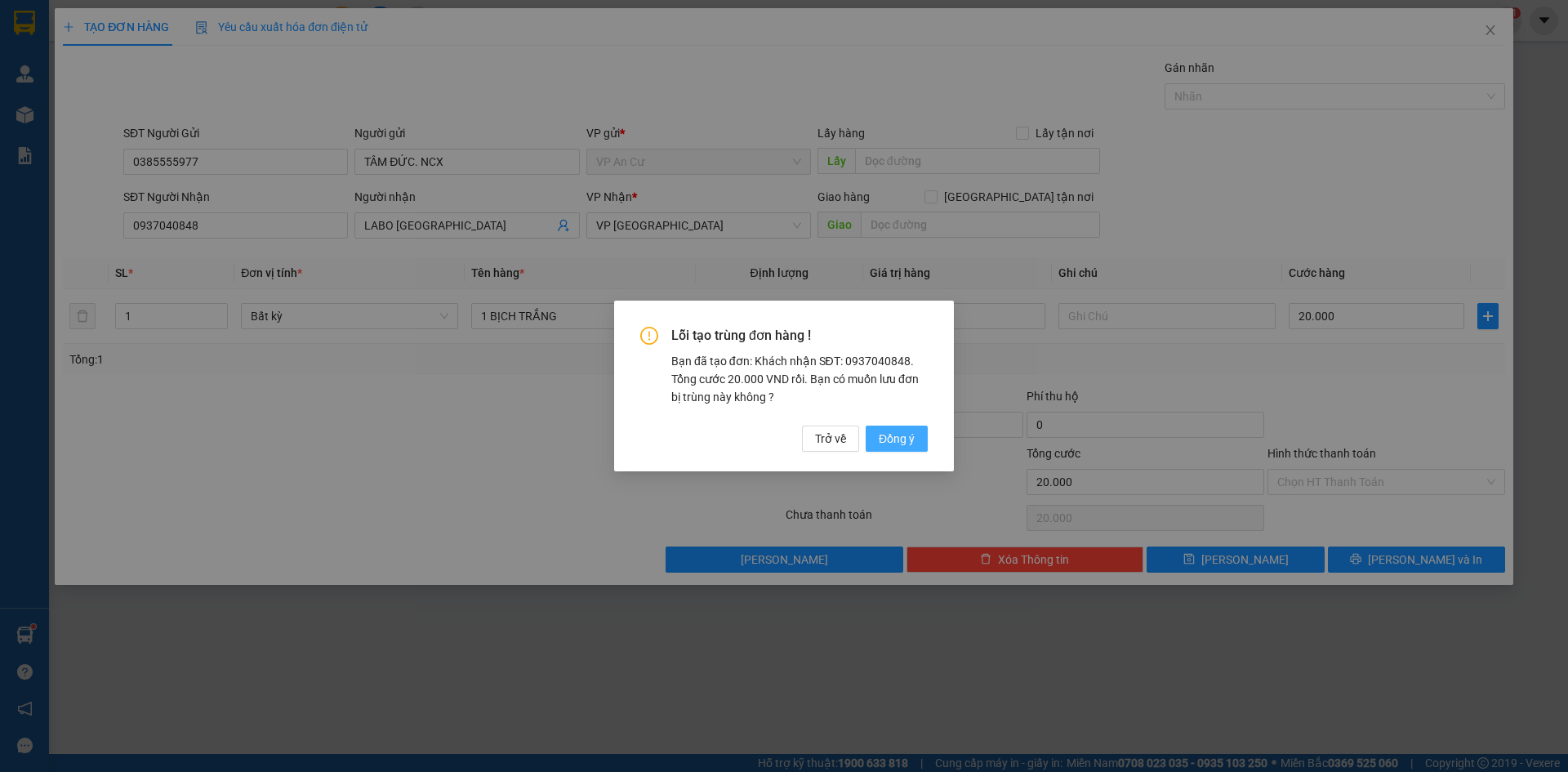
click at [904, 443] on span "Đồng ý" at bounding box center [897, 438] width 36 height 18
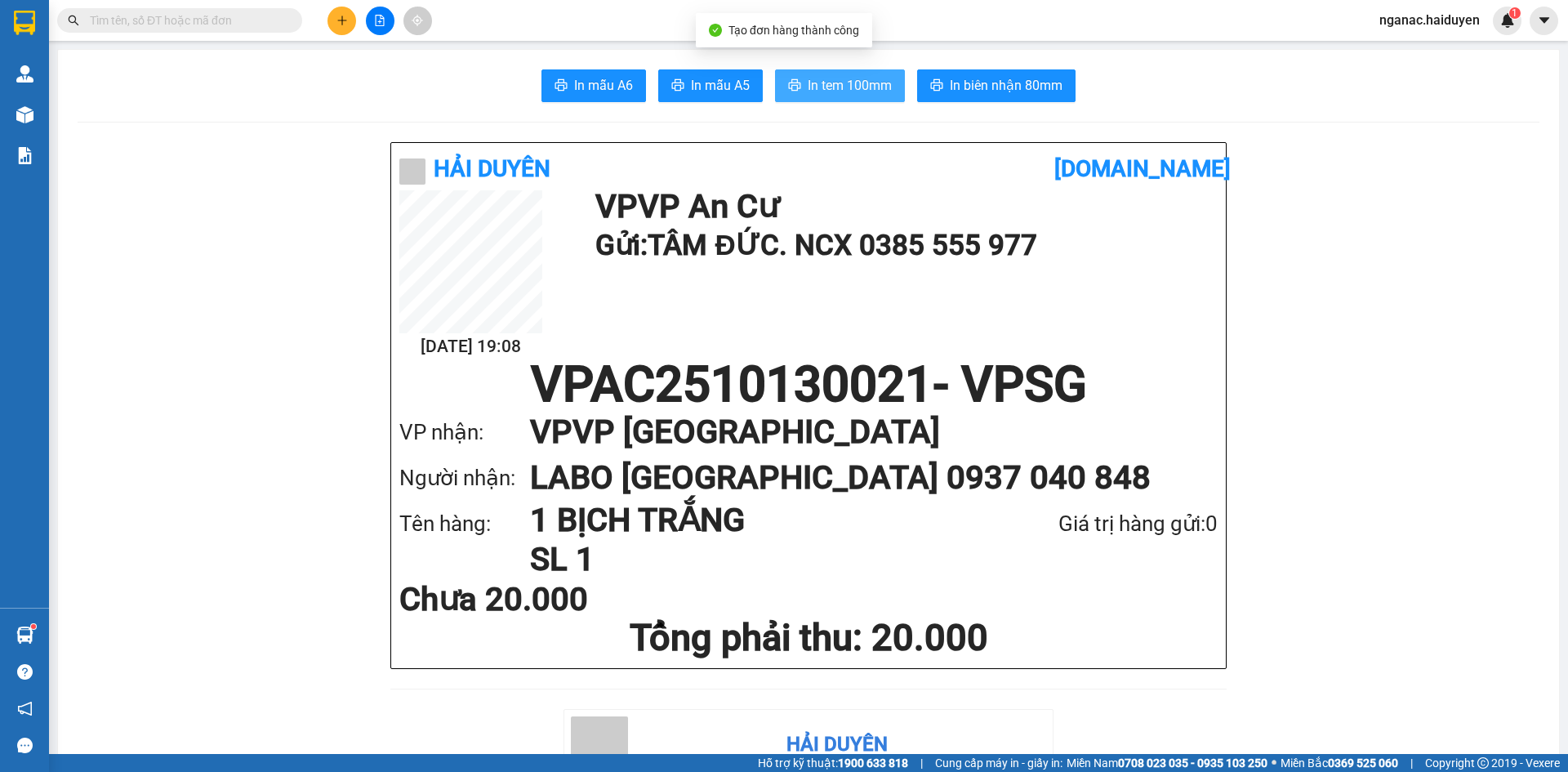
click at [831, 83] on span "In tem 100mm" at bounding box center [849, 85] width 84 height 21
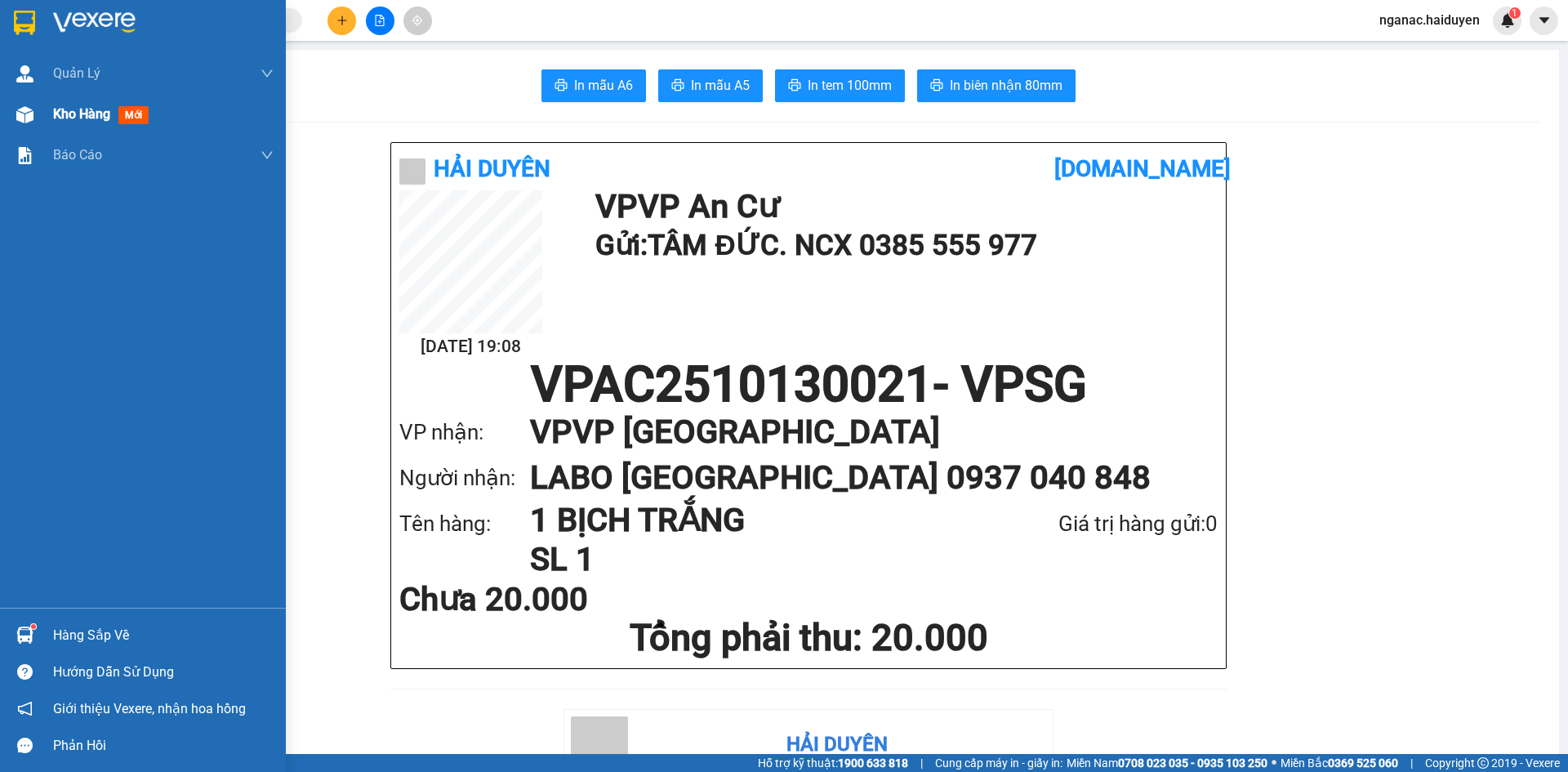
click at [51, 111] on div "Kho hàng mới" at bounding box center [143, 114] width 286 height 41
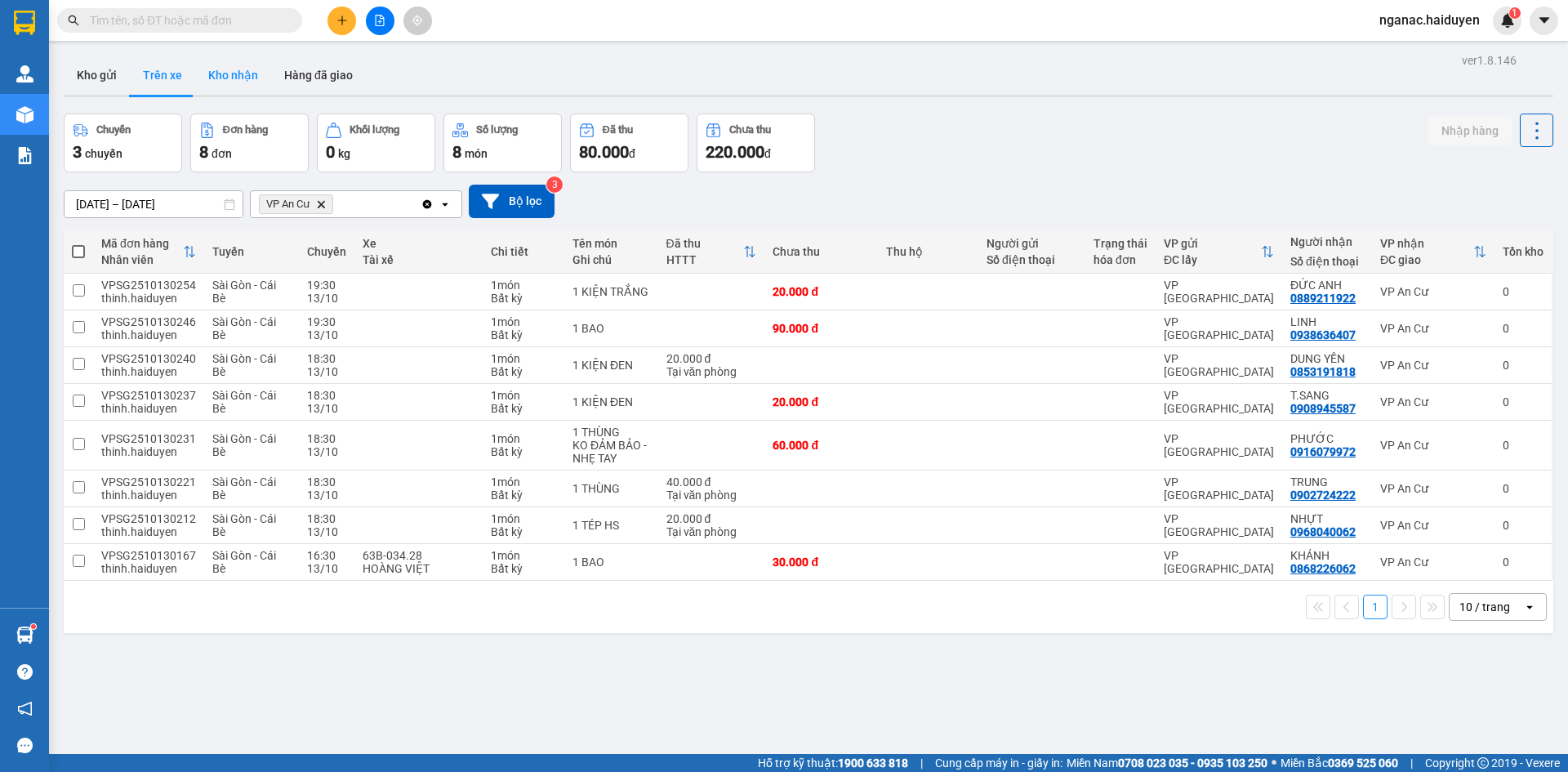
click at [224, 80] on button "Kho nhận" at bounding box center [233, 76] width 76 height 39
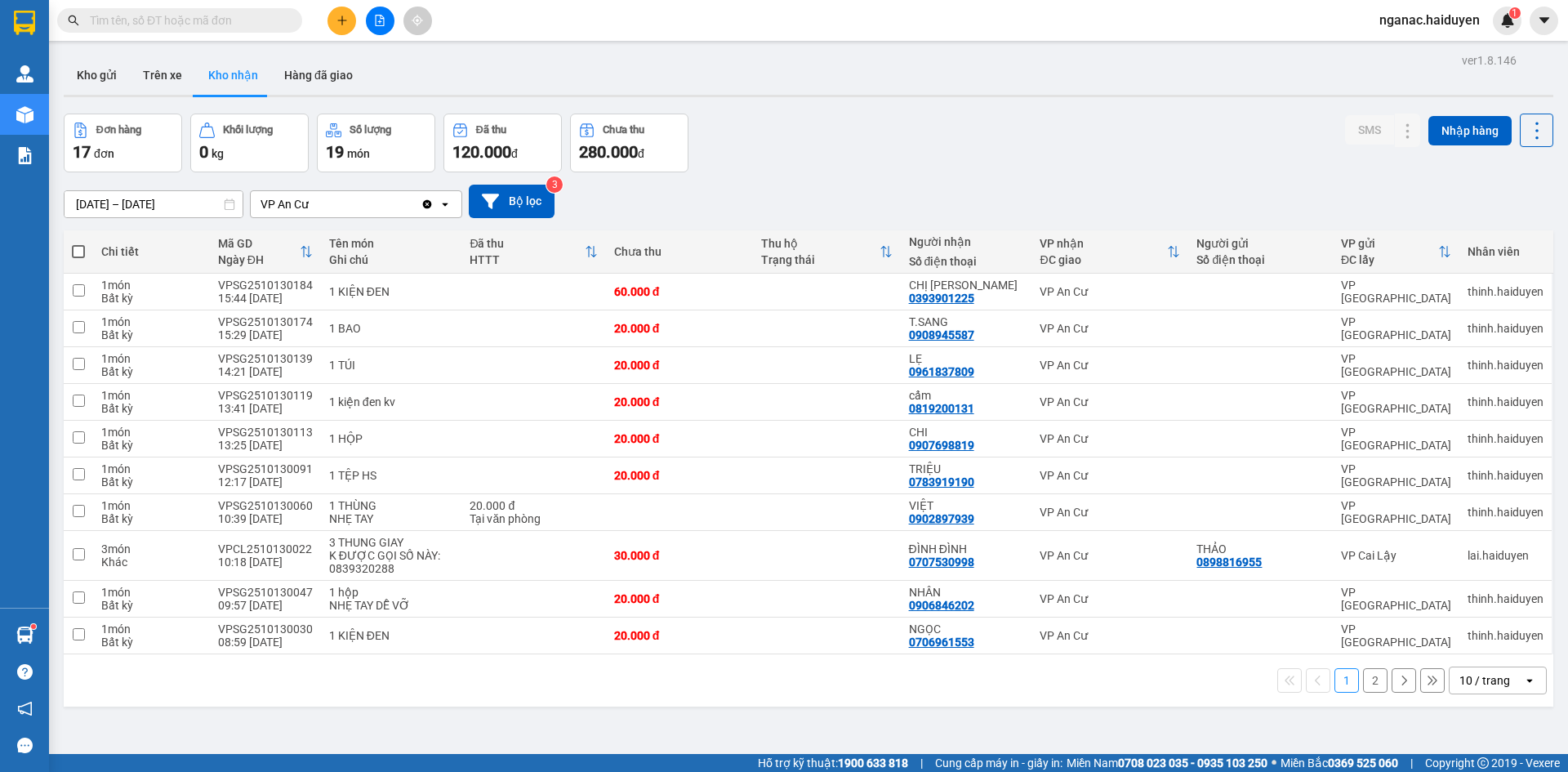
click at [1363, 687] on button "2" at bounding box center [1376, 680] width 25 height 25
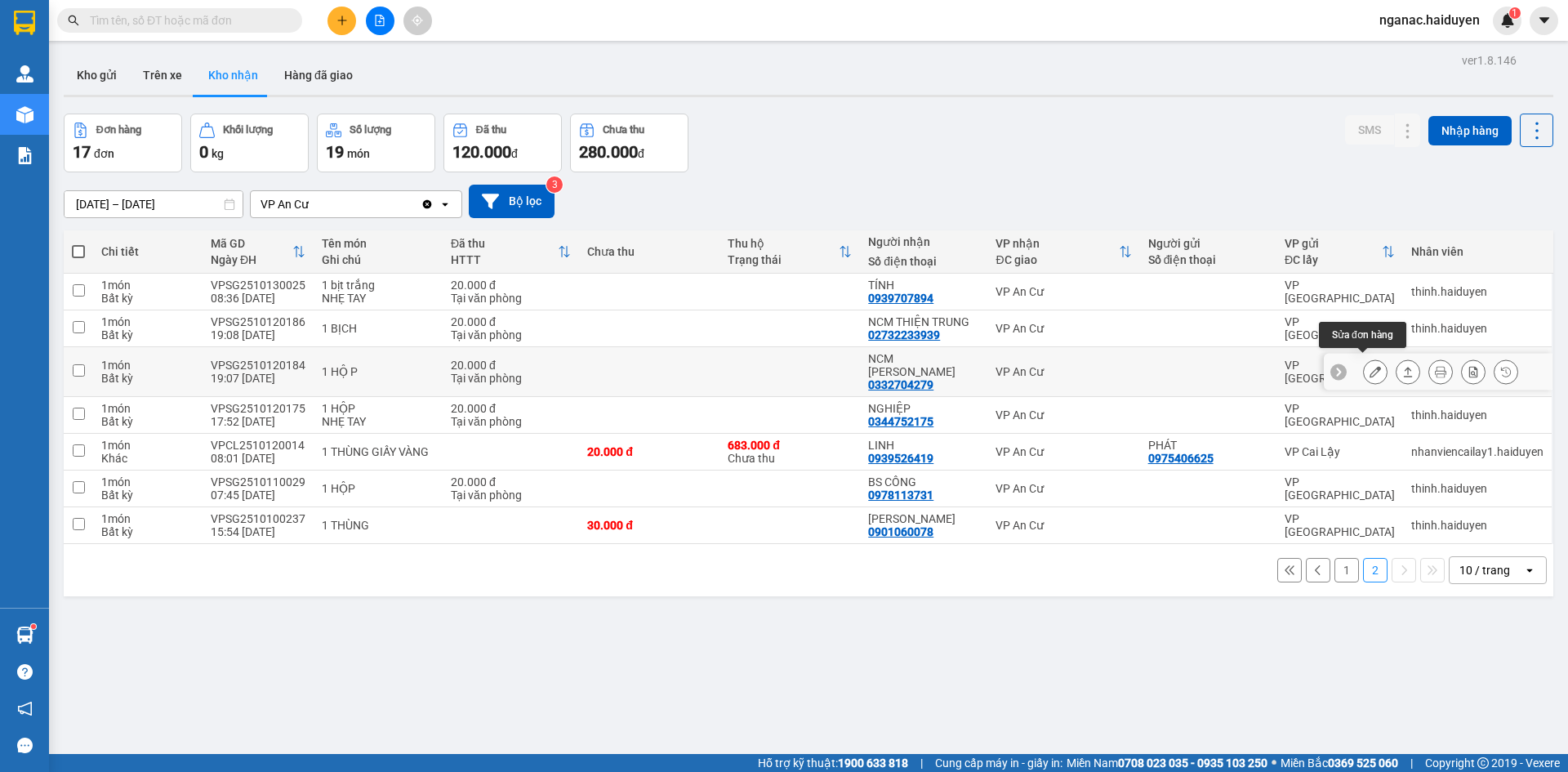
click at [1364, 358] on button at bounding box center [1376, 372] width 23 height 29
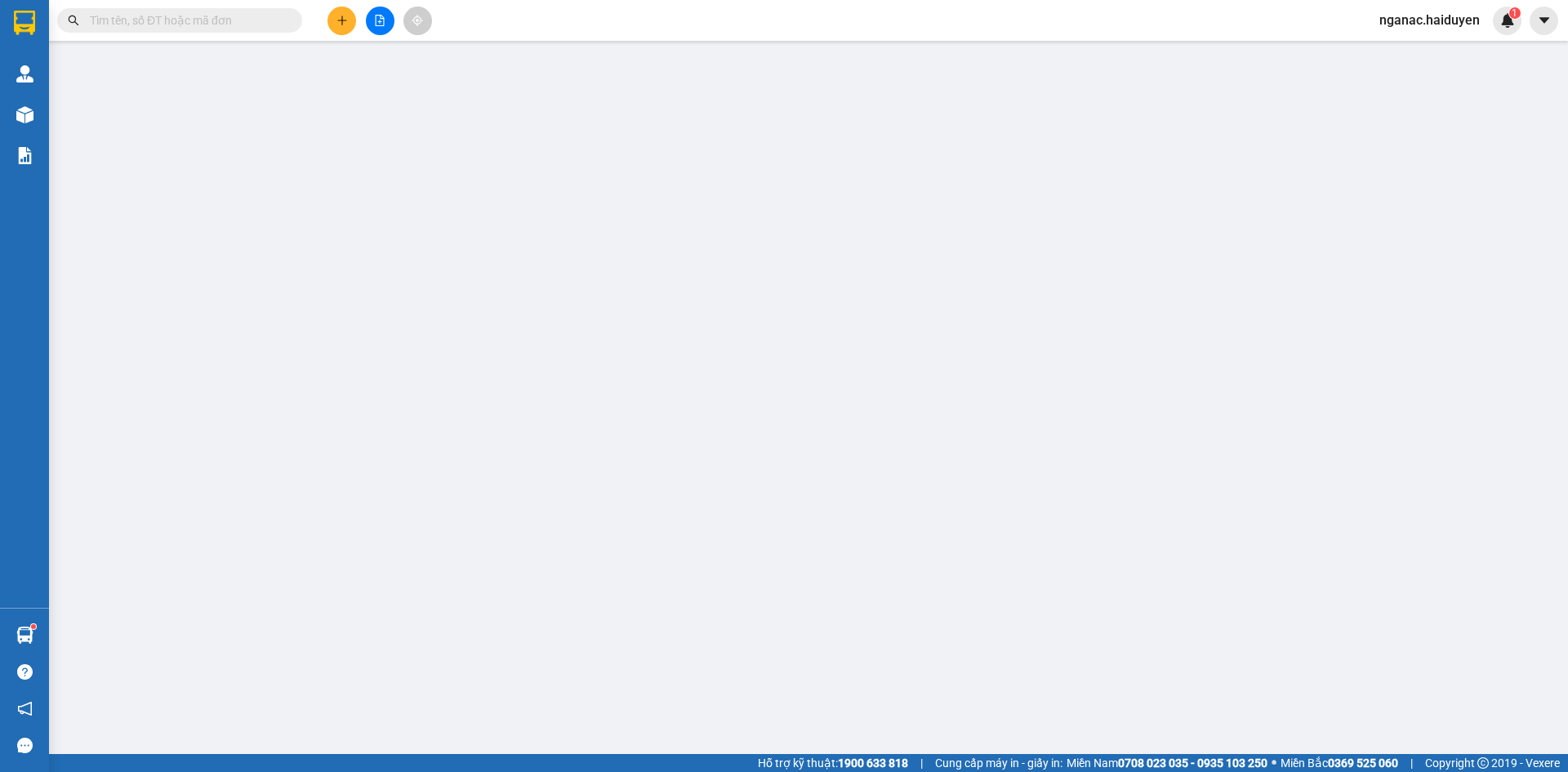
type input "0332704279"
type input "NCM [PERSON_NAME]"
type input "0"
type input "20.000"
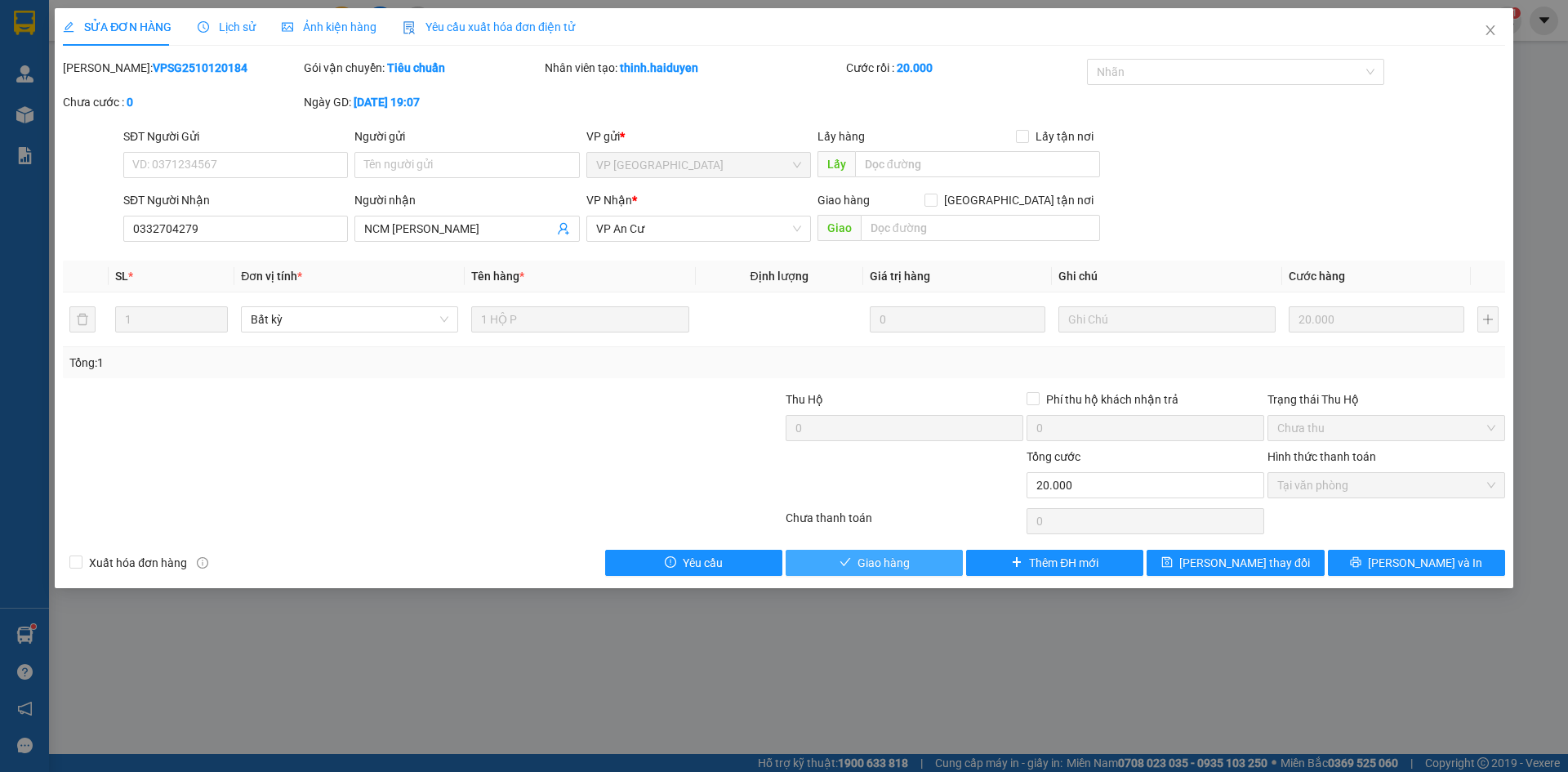
click at [867, 555] on span "Giao hàng" at bounding box center [884, 562] width 53 height 18
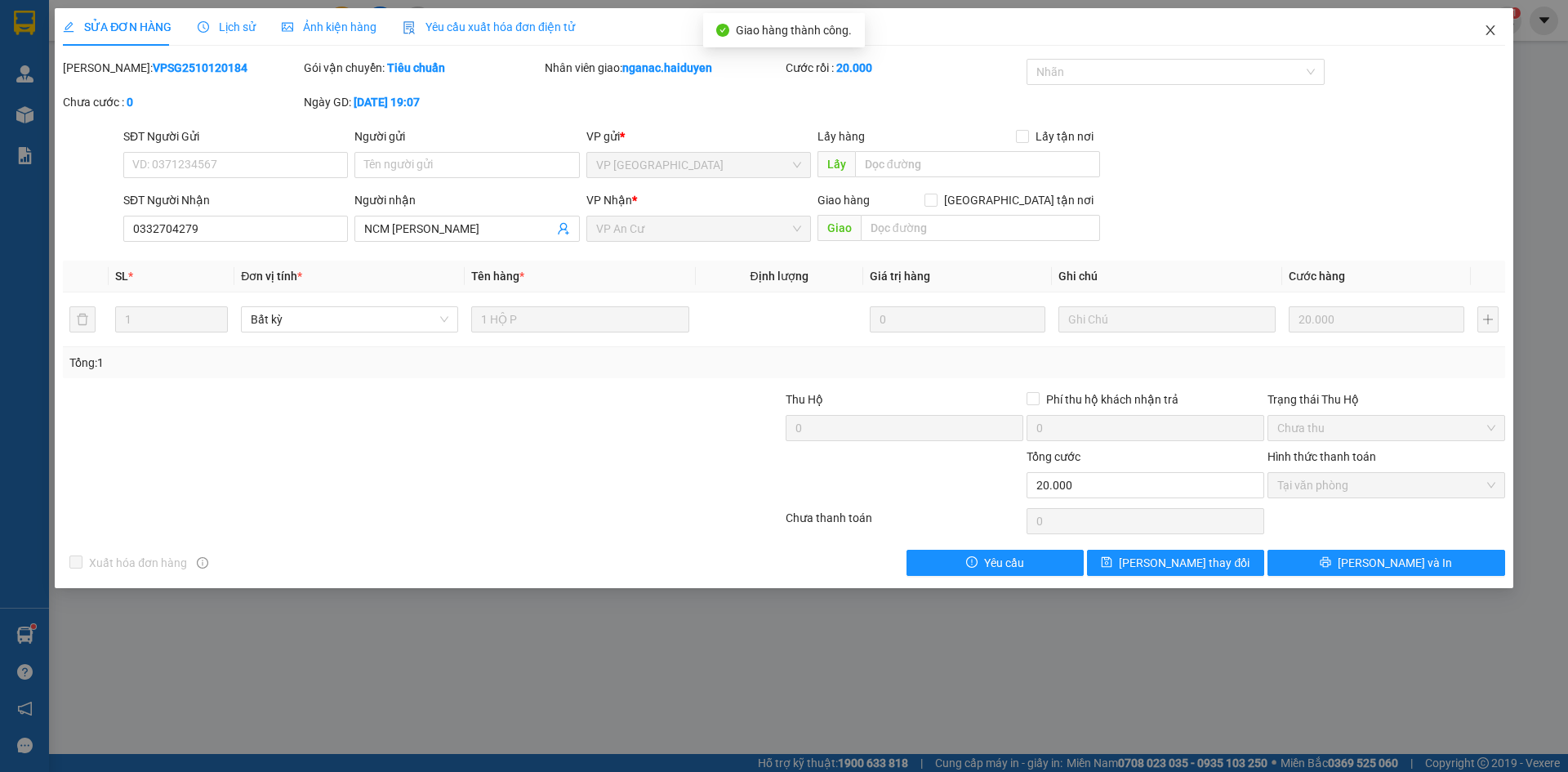
click at [1492, 25] on icon "close" at bounding box center [1491, 30] width 13 height 13
